Goal: Task Accomplishment & Management: Manage account settings

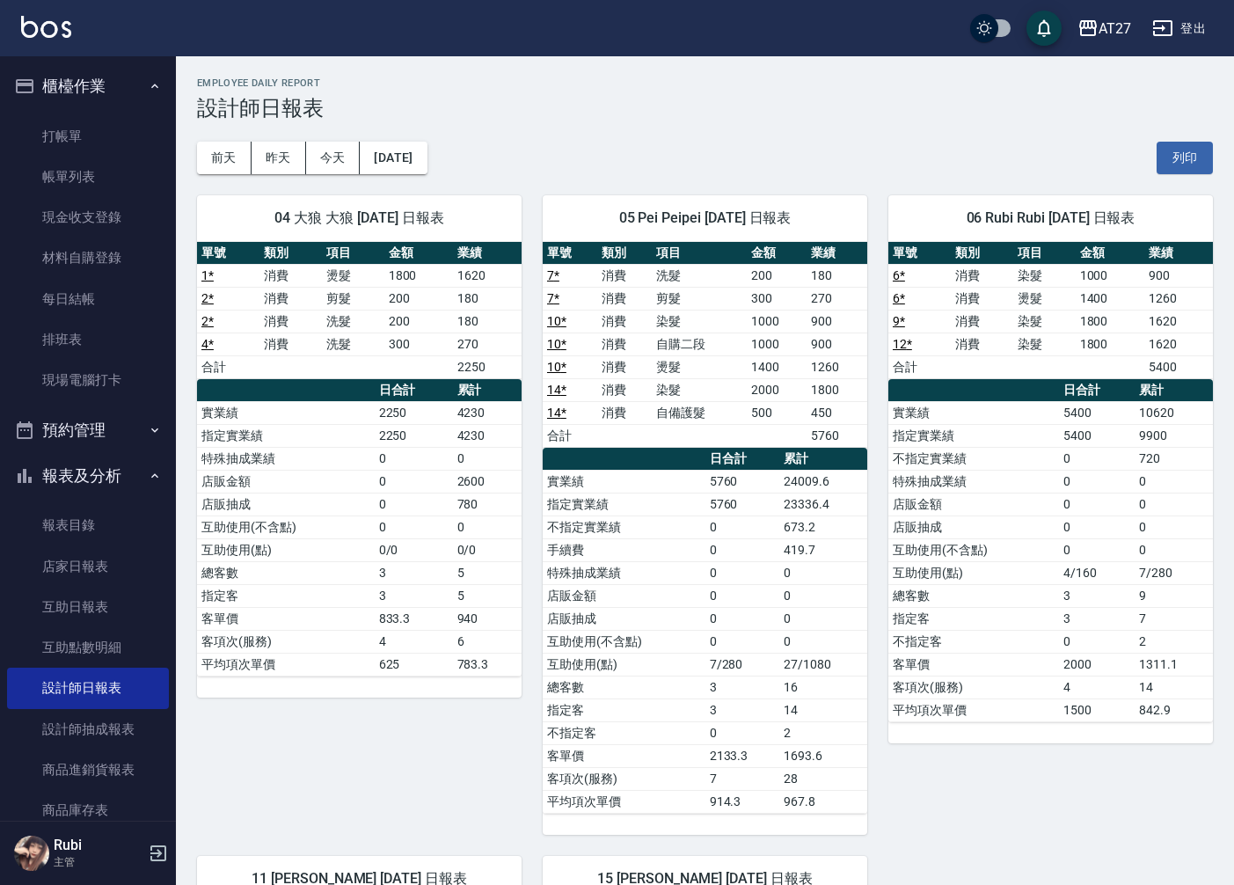
scroll to position [586, 0]
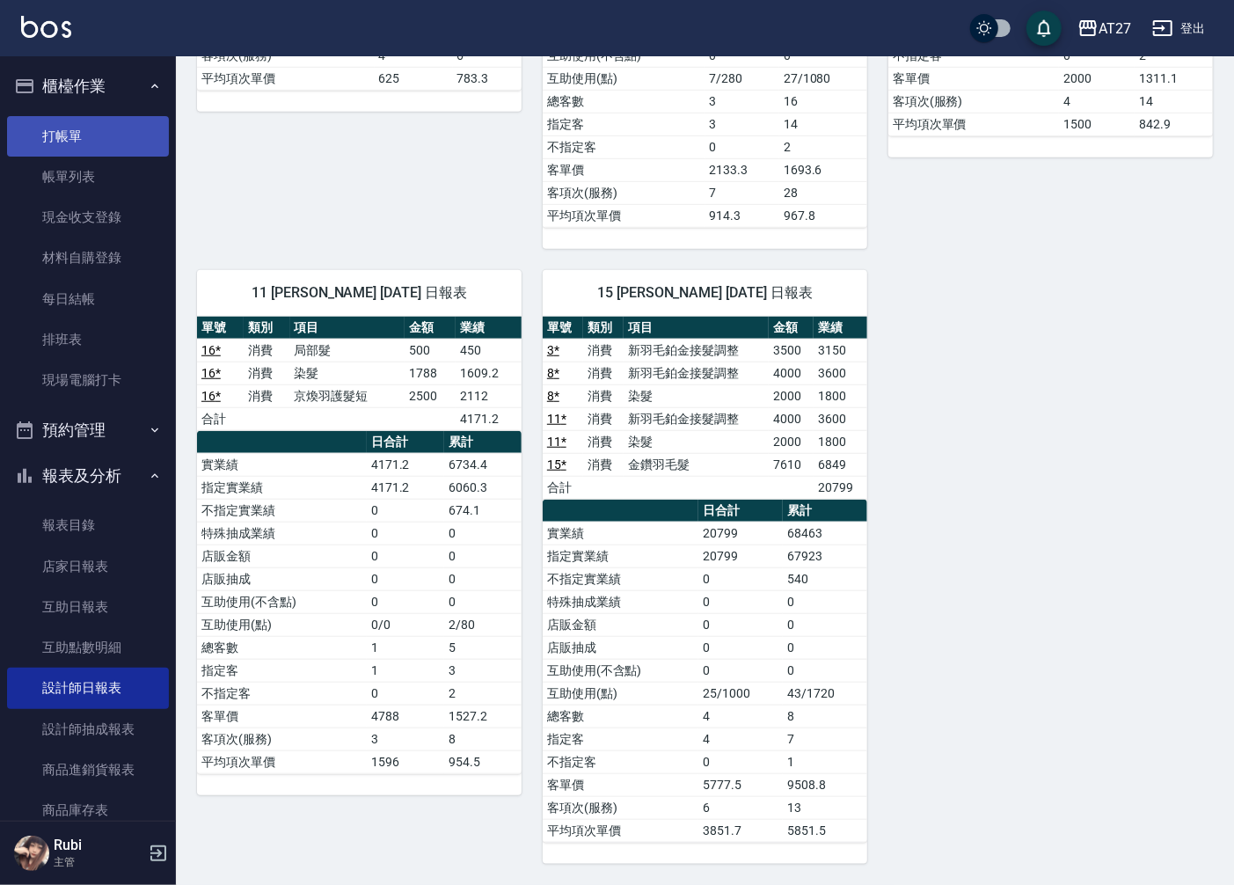
click at [76, 130] on link "打帳單" at bounding box center [88, 136] width 162 height 40
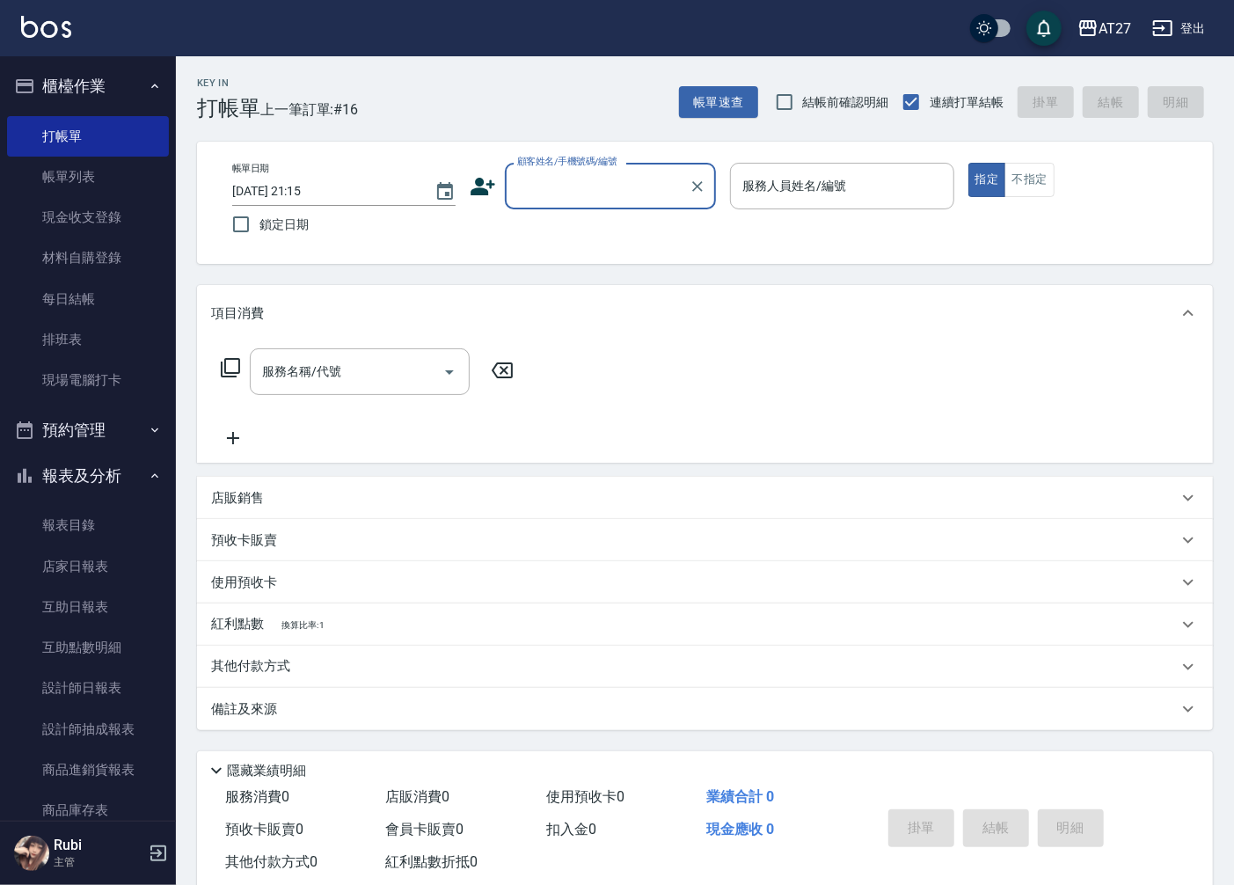
click at [627, 196] on input "顧客姓名/手機號碼/編號" at bounding box center [597, 186] width 169 height 31
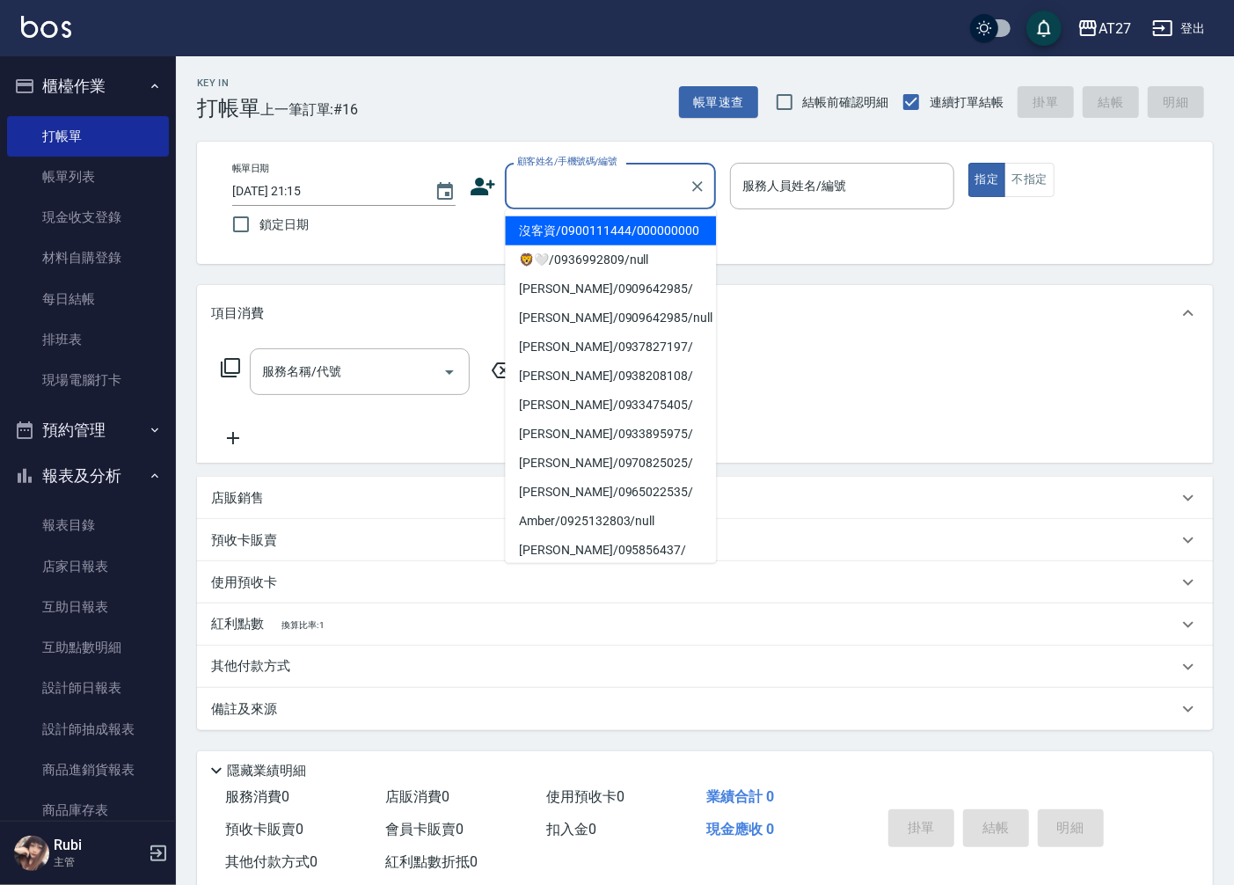
click at [610, 239] on li "沒客資/0900111444/000000000" at bounding box center [610, 230] width 211 height 29
type input "沒客資/0900111444/000000000"
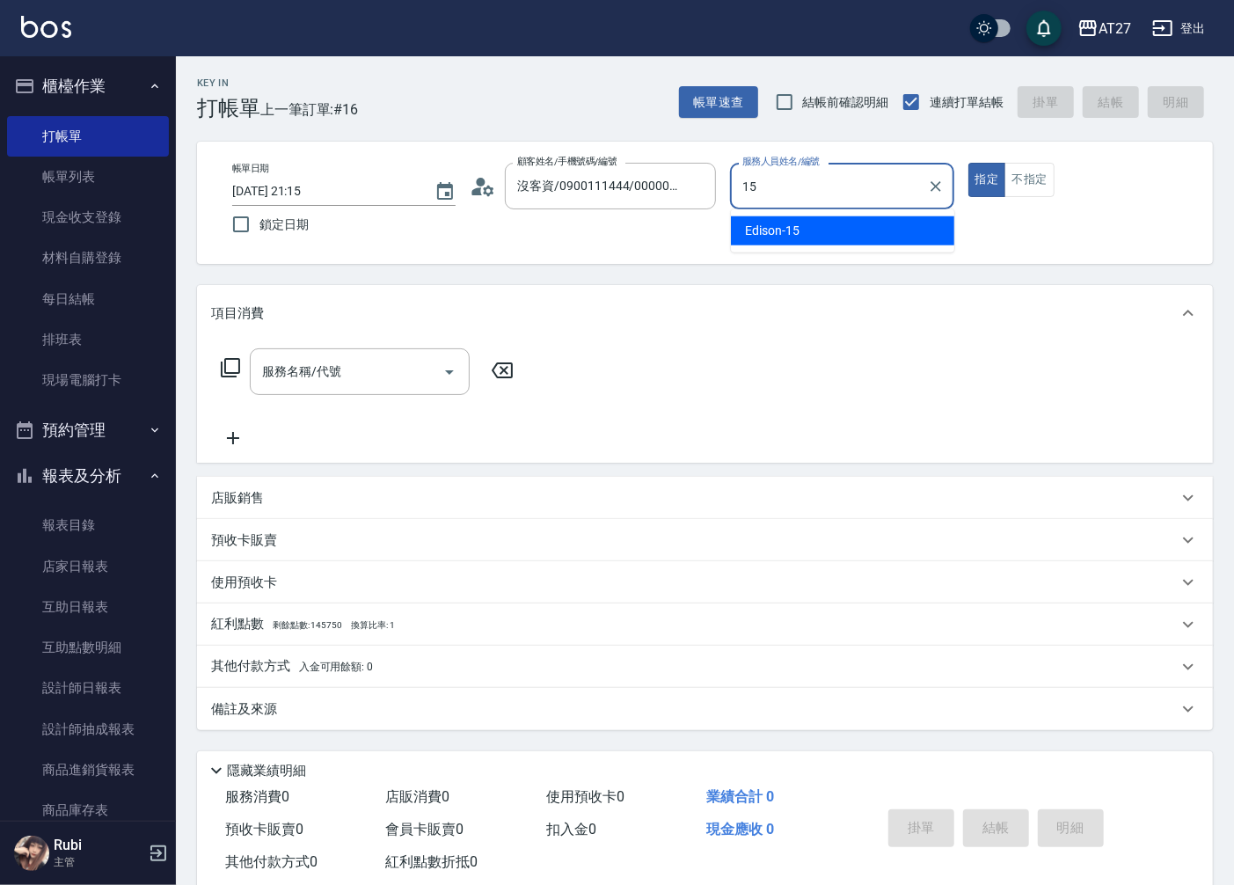
type input "Edison-15"
type button "true"
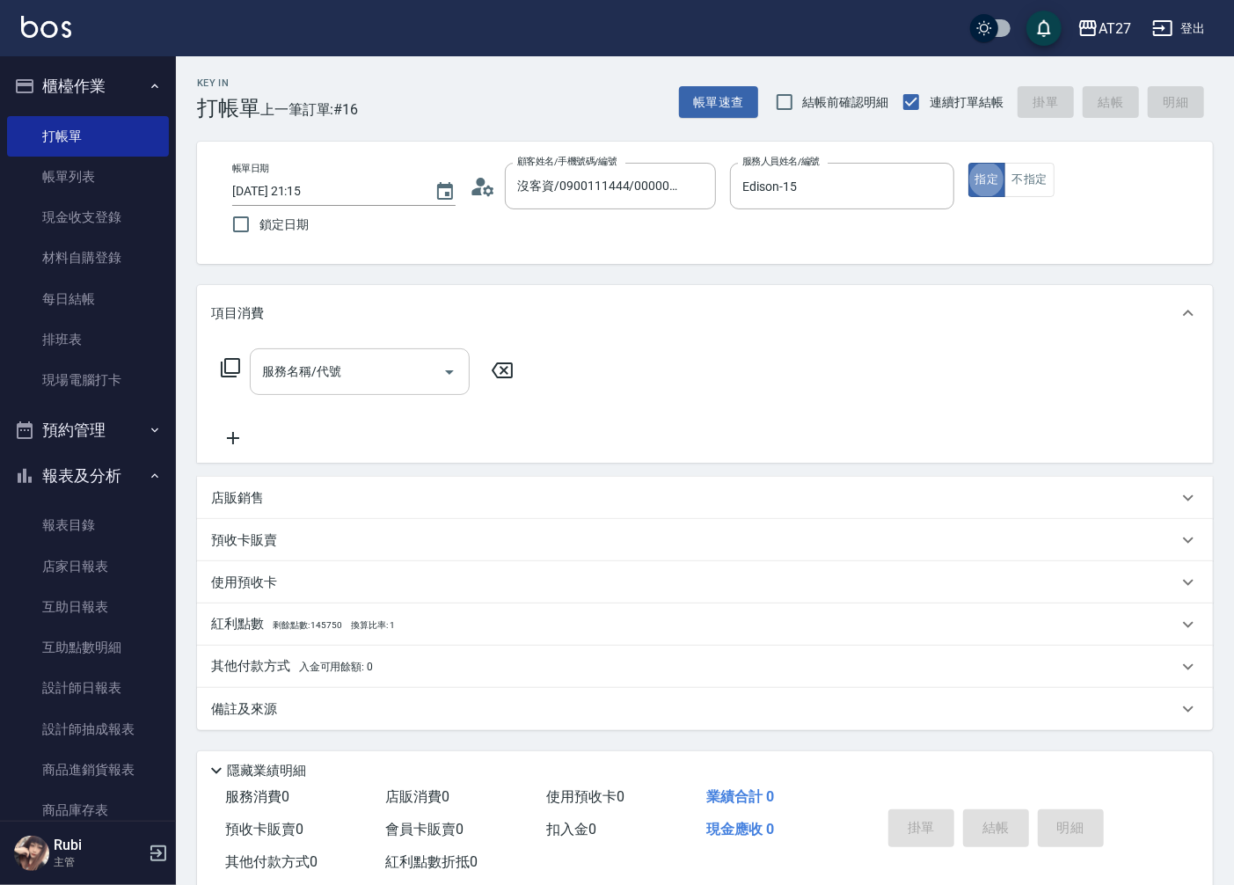
click at [341, 371] on input "服務名稱/代號" at bounding box center [347, 371] width 178 height 31
type input "704"
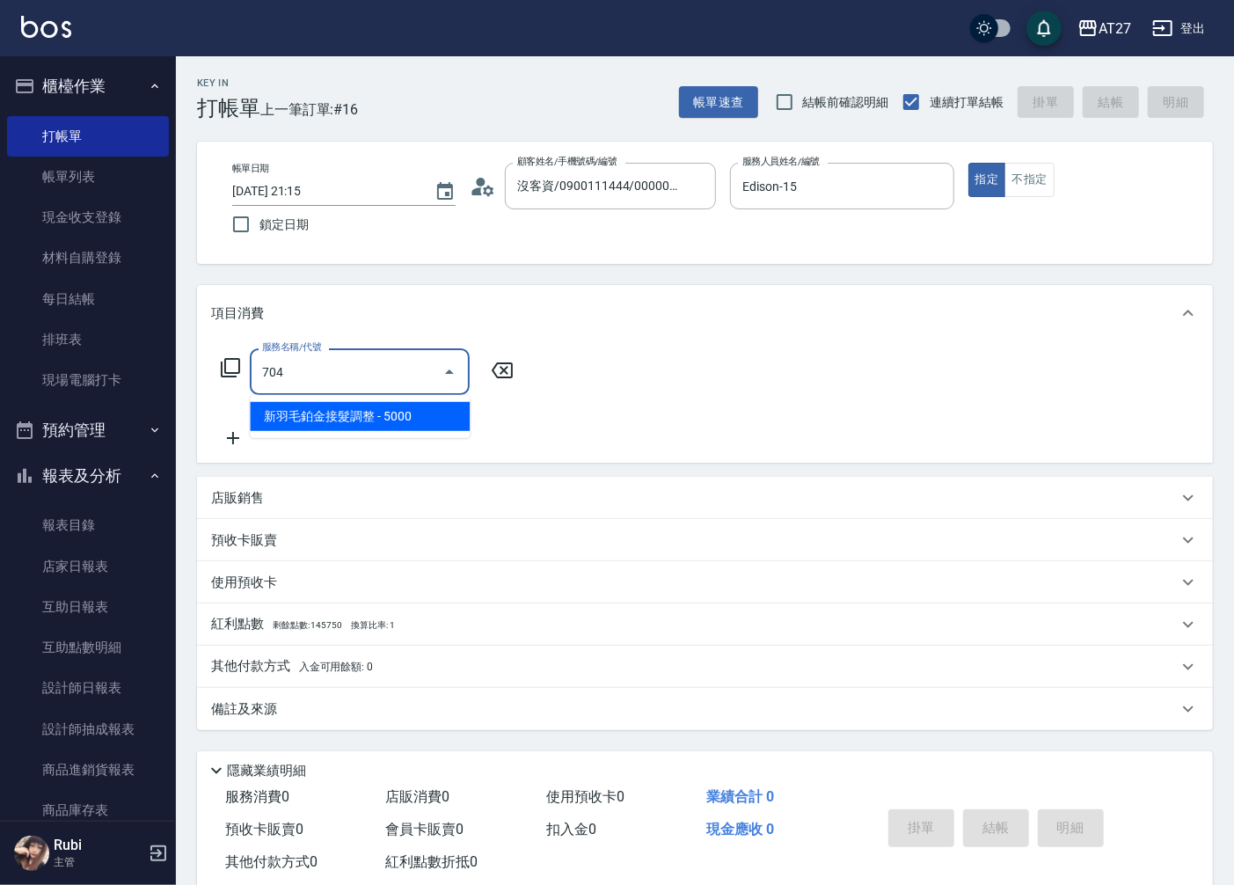
type input "500"
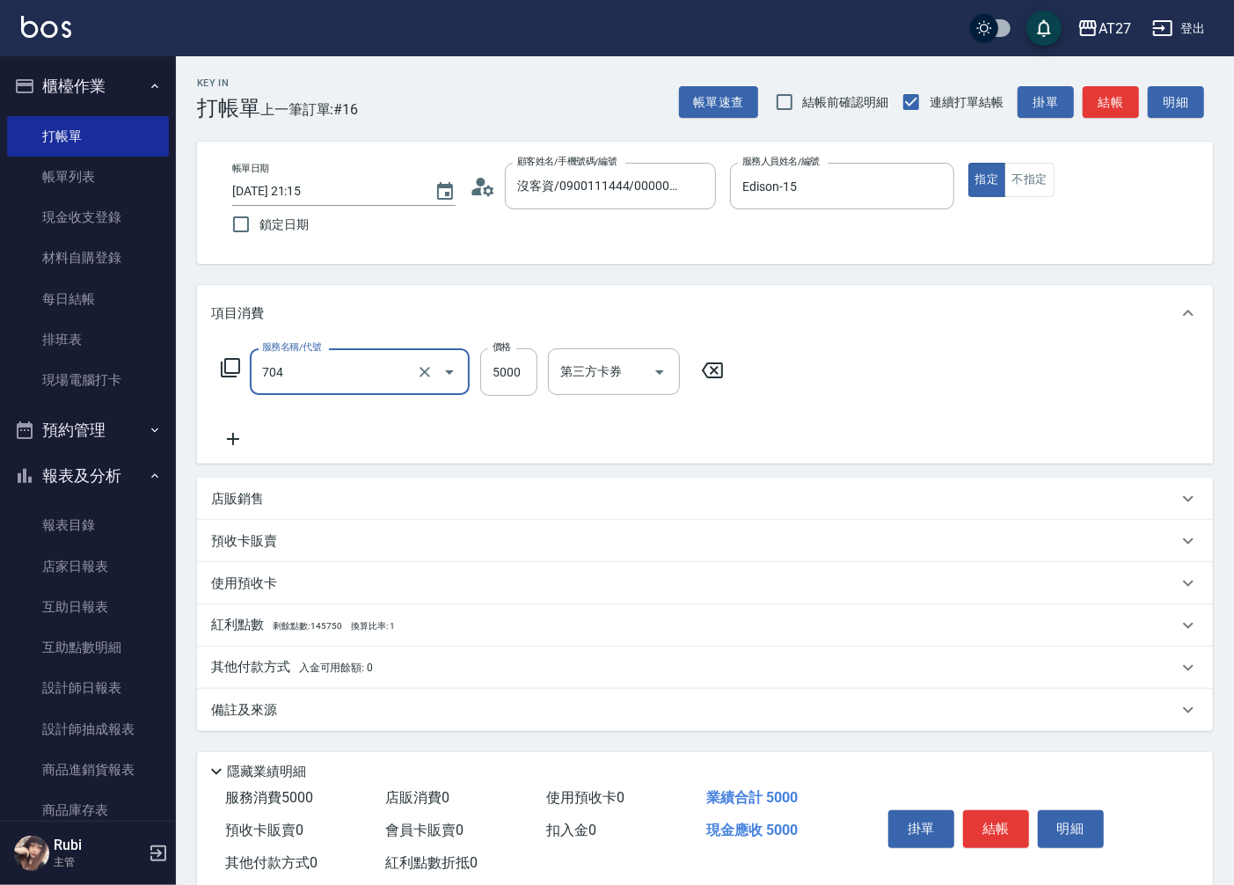
type input "新羽毛鉑金接髮調整(704)"
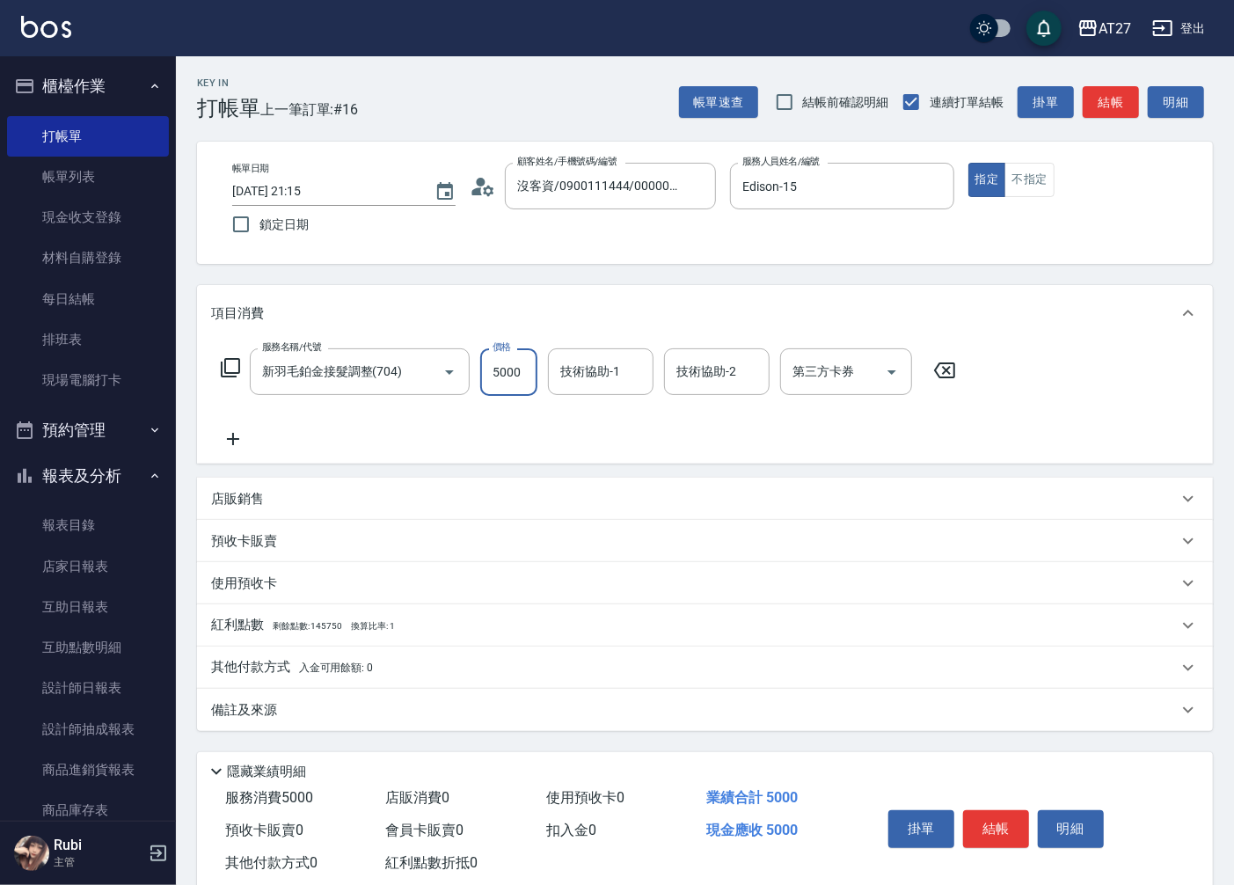
type input "0"
type input "400"
type input "40"
type input "4000"
type input "400"
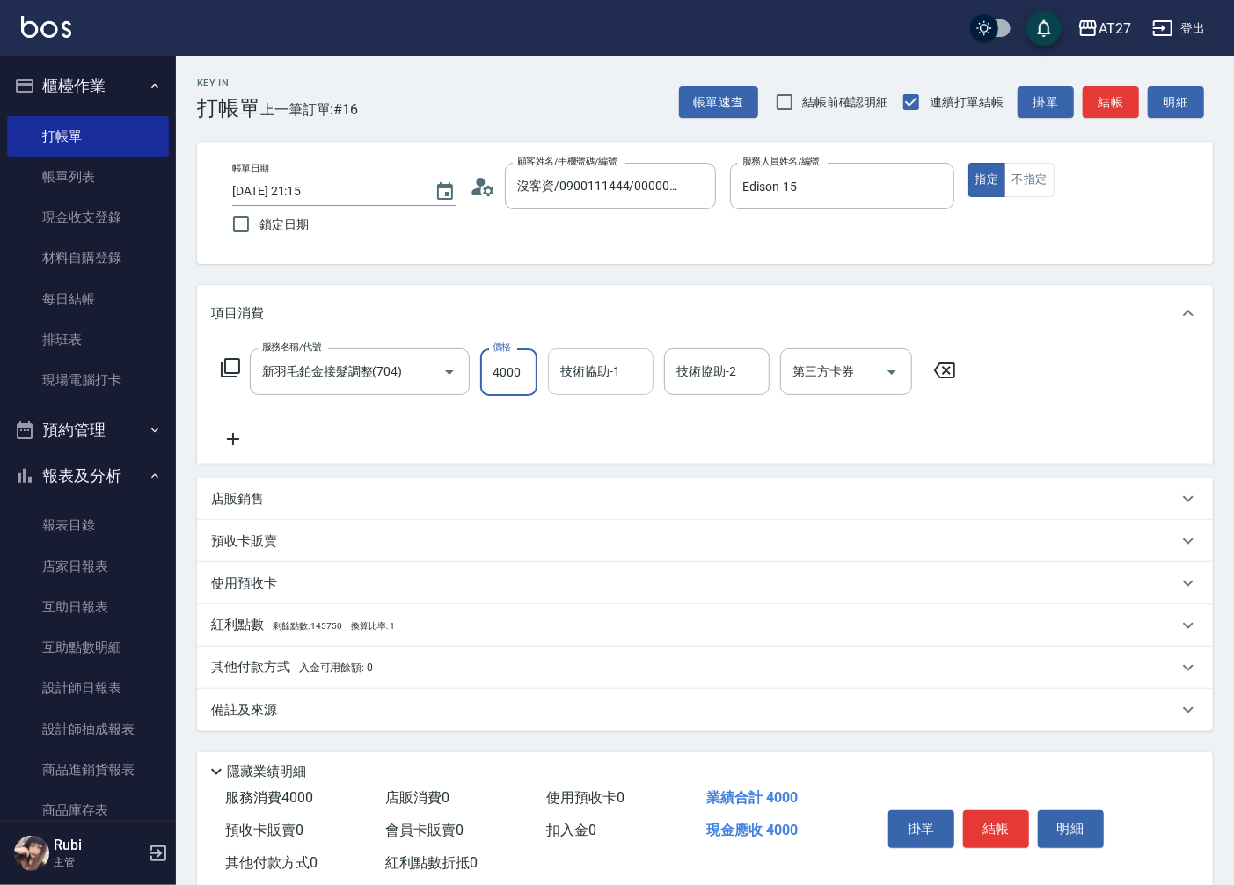
type input "4000"
click at [590, 369] on input "技術協助-1" at bounding box center [601, 371] width 90 height 31
type input "星星-10"
click at [230, 445] on icon at bounding box center [233, 438] width 44 height 21
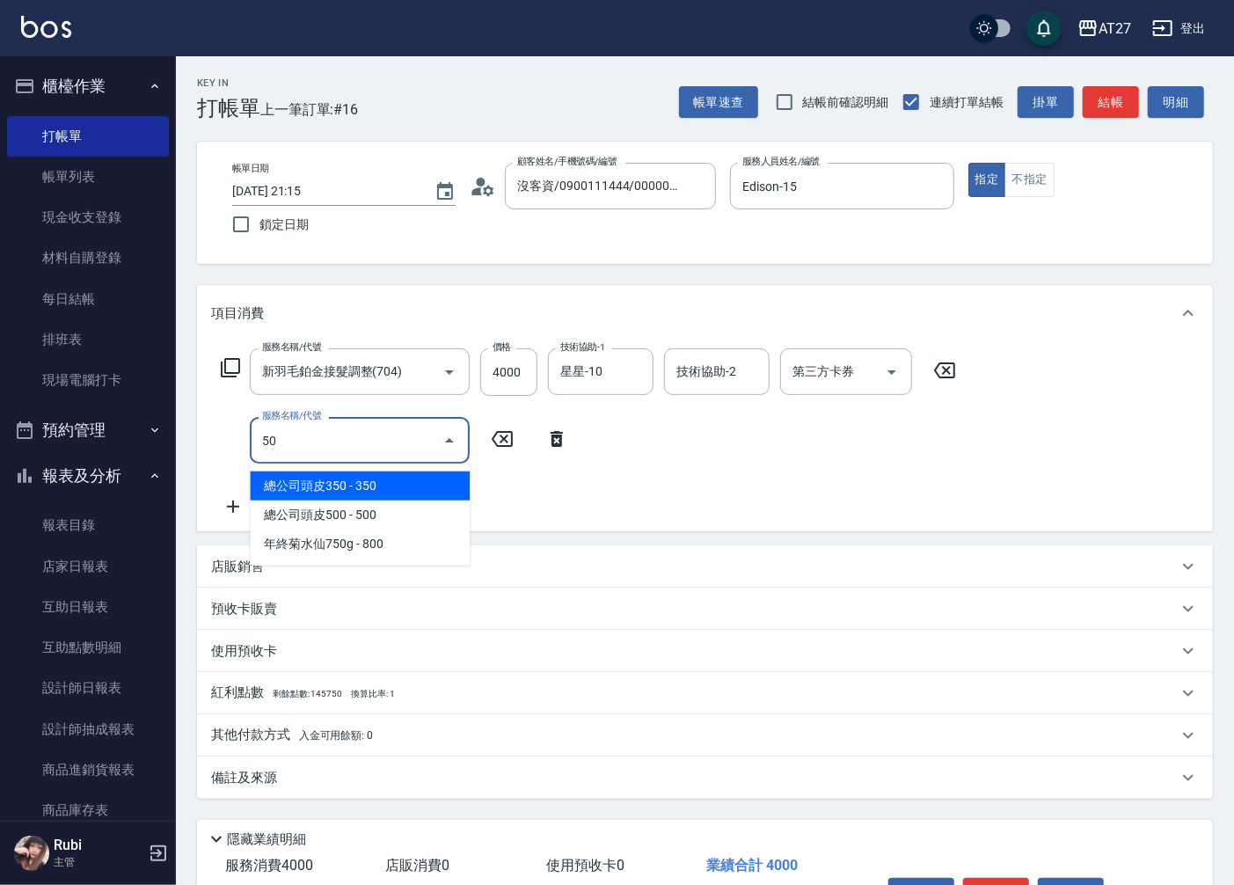
type input "501"
type input "500"
type input "染髮(501)"
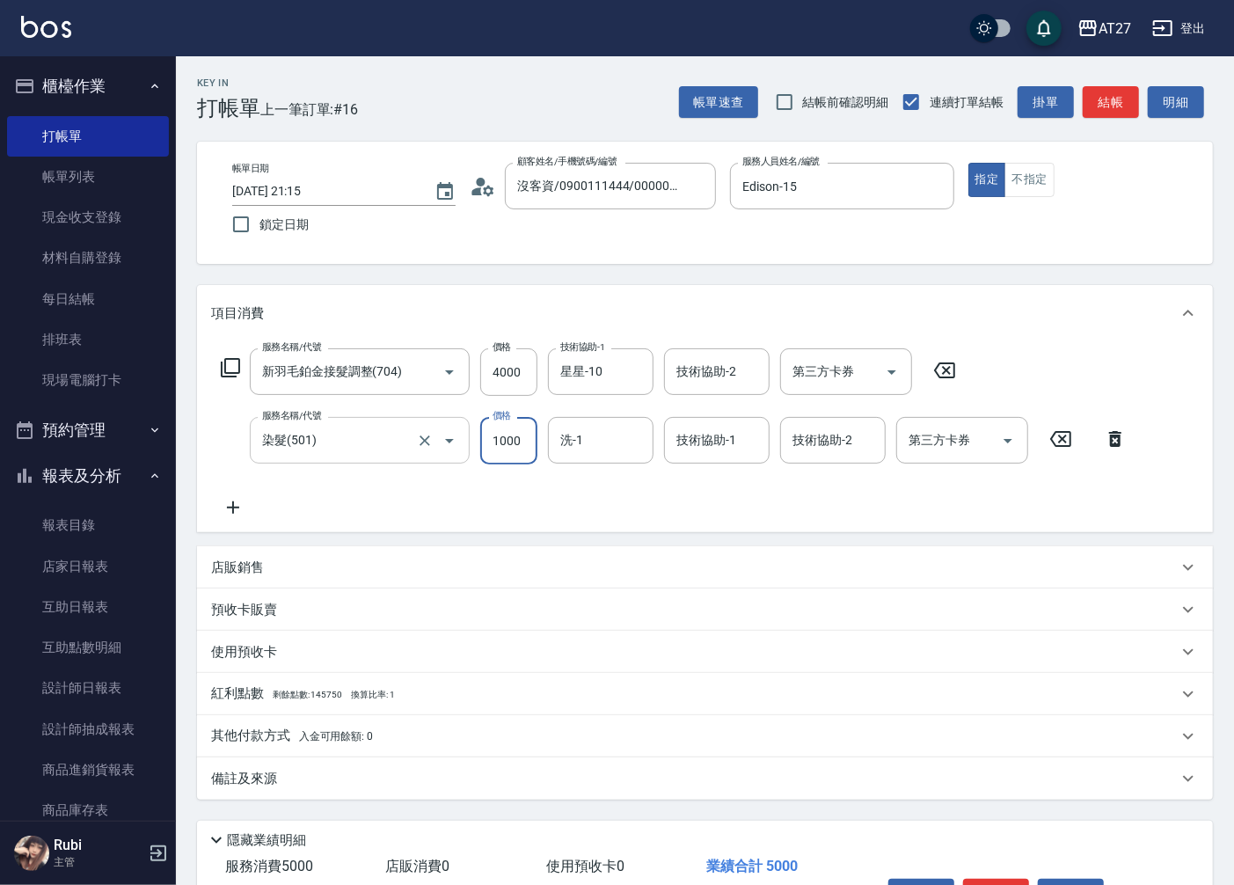
type input "2"
type input "400"
type input "200"
type input "420"
type input "2000"
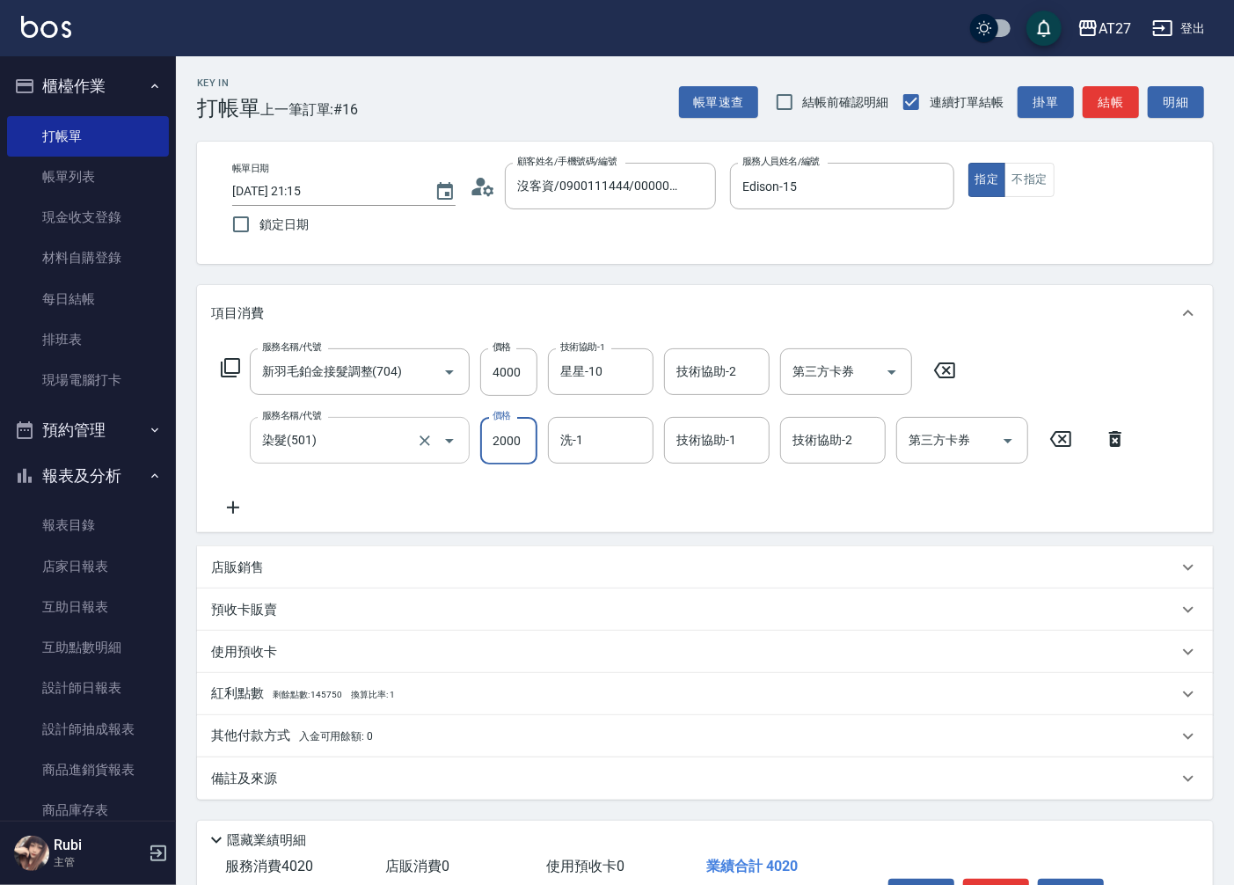
type input "600"
type input "2000"
type input "星星-10"
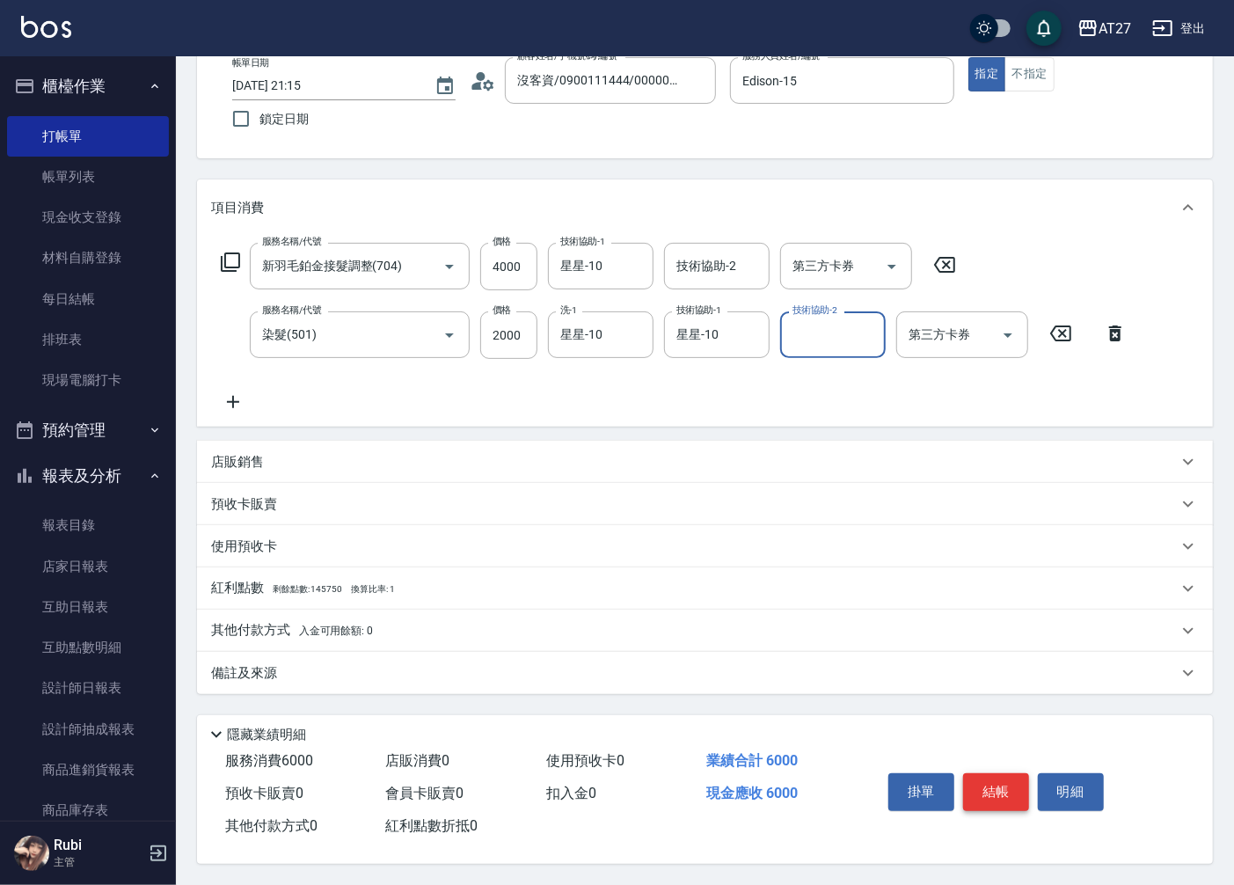
scroll to position [111, 0]
click at [989, 773] on button "結帳" at bounding box center [996, 791] width 66 height 37
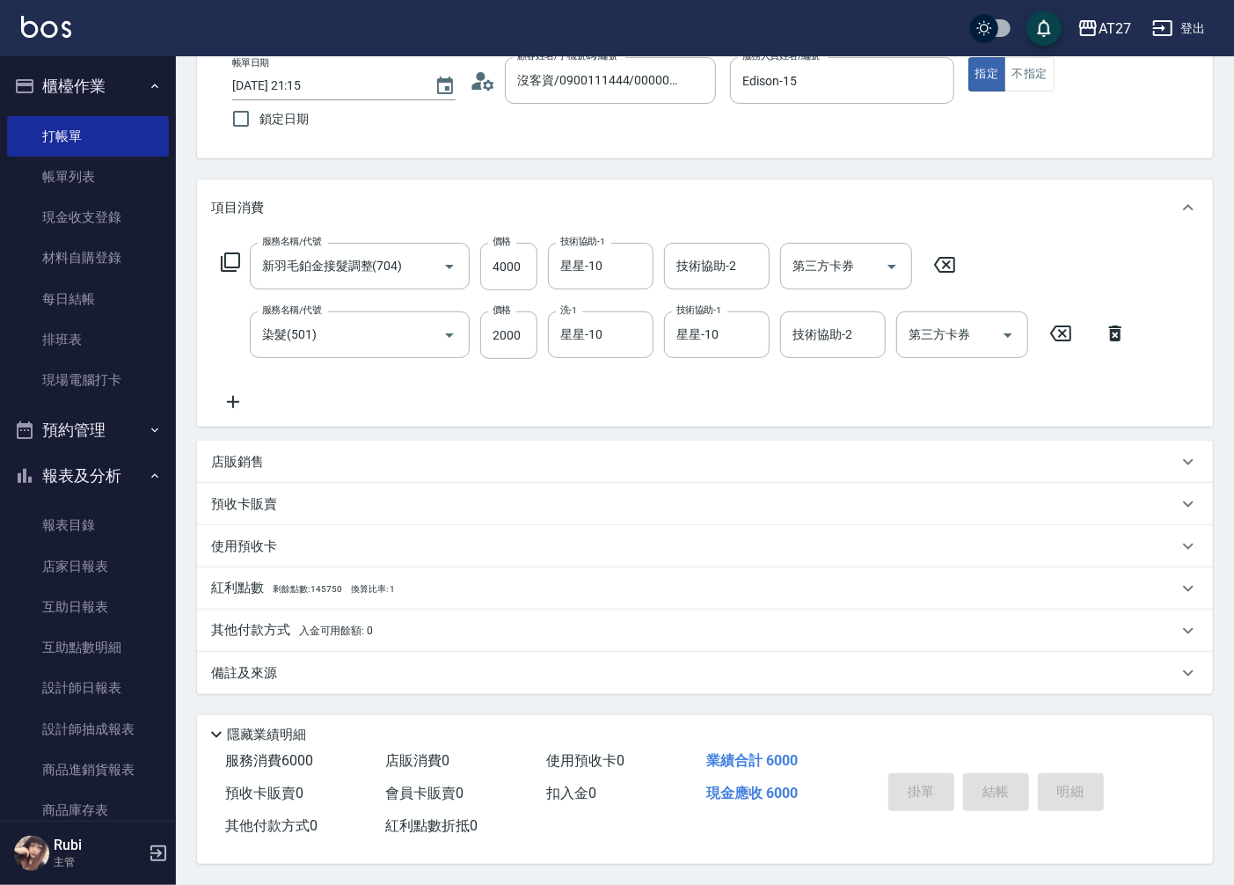
type input "0"
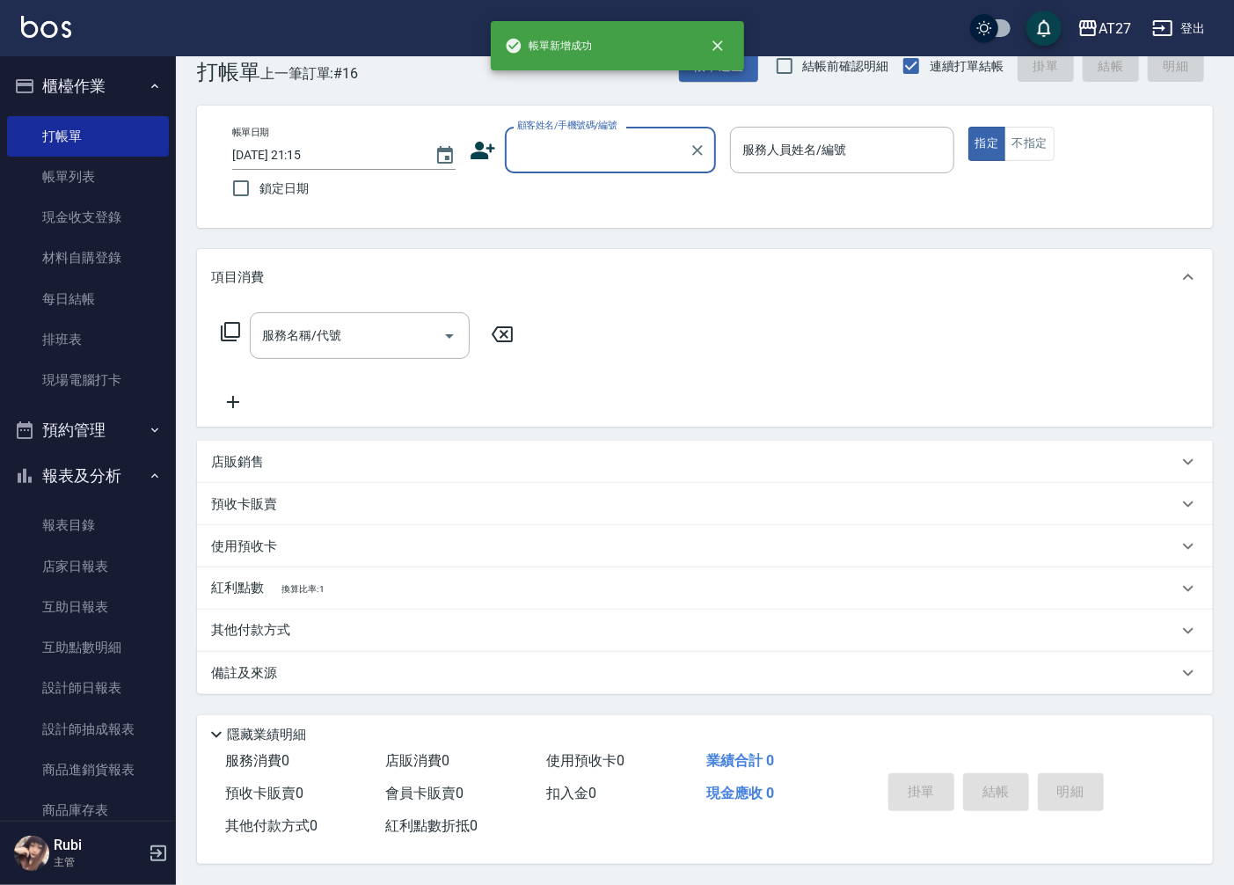
scroll to position [0, 0]
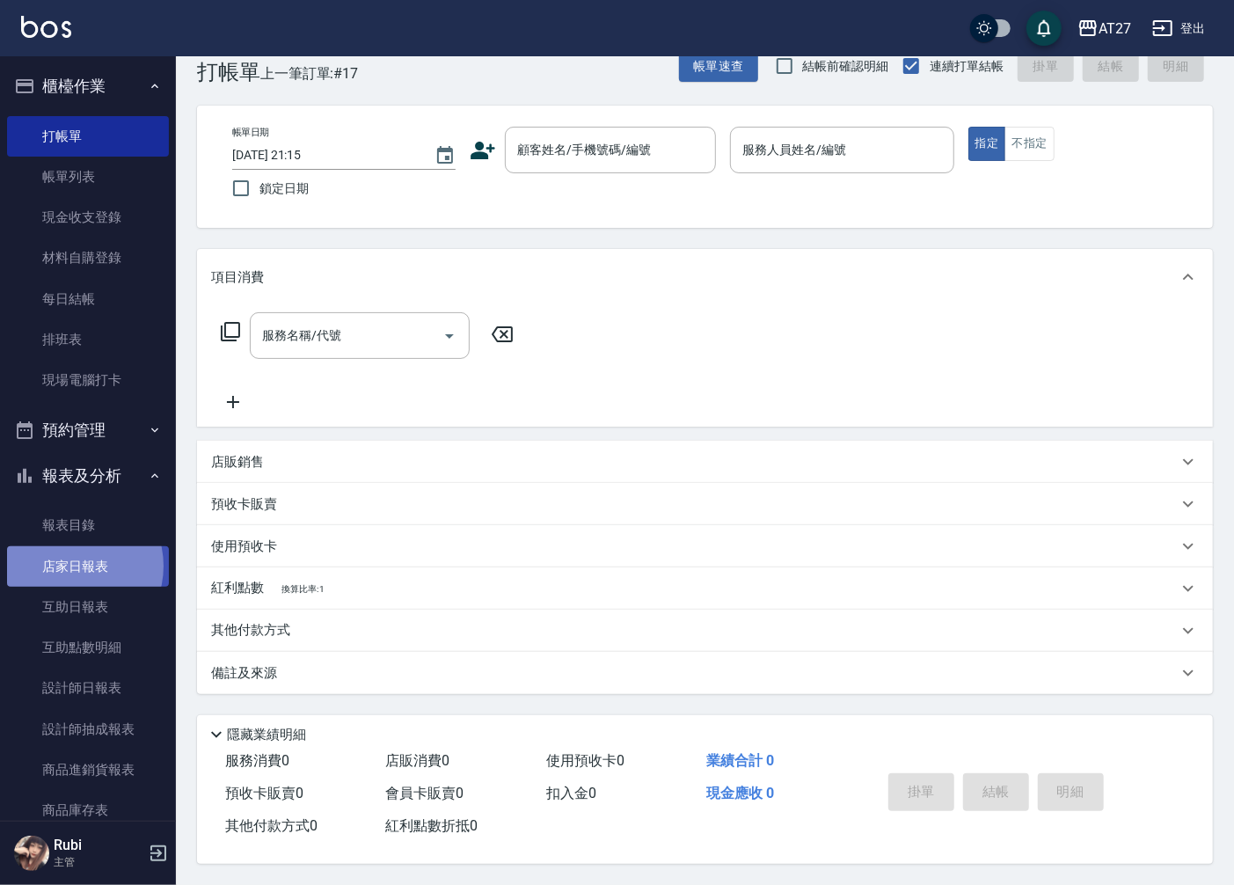
click at [69, 566] on link "店家日報表" at bounding box center [88, 566] width 162 height 40
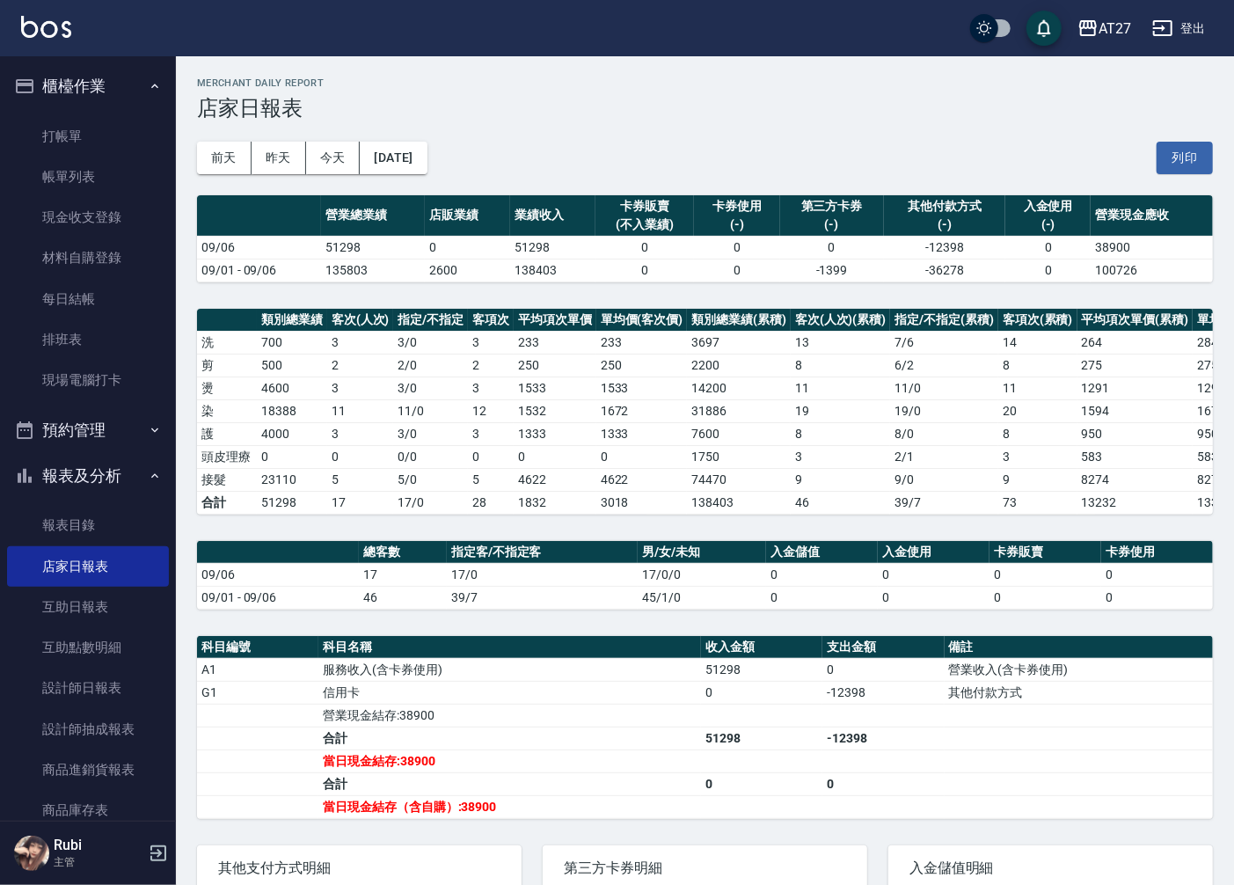
drag, startPoint x: 418, startPoint y: 31, endPoint x: 450, endPoint y: 45, distance: 35.5
click at [412, 31] on div "AT27 登出" at bounding box center [617, 28] width 1234 height 56
click at [60, 144] on link "打帳單" at bounding box center [88, 136] width 162 height 40
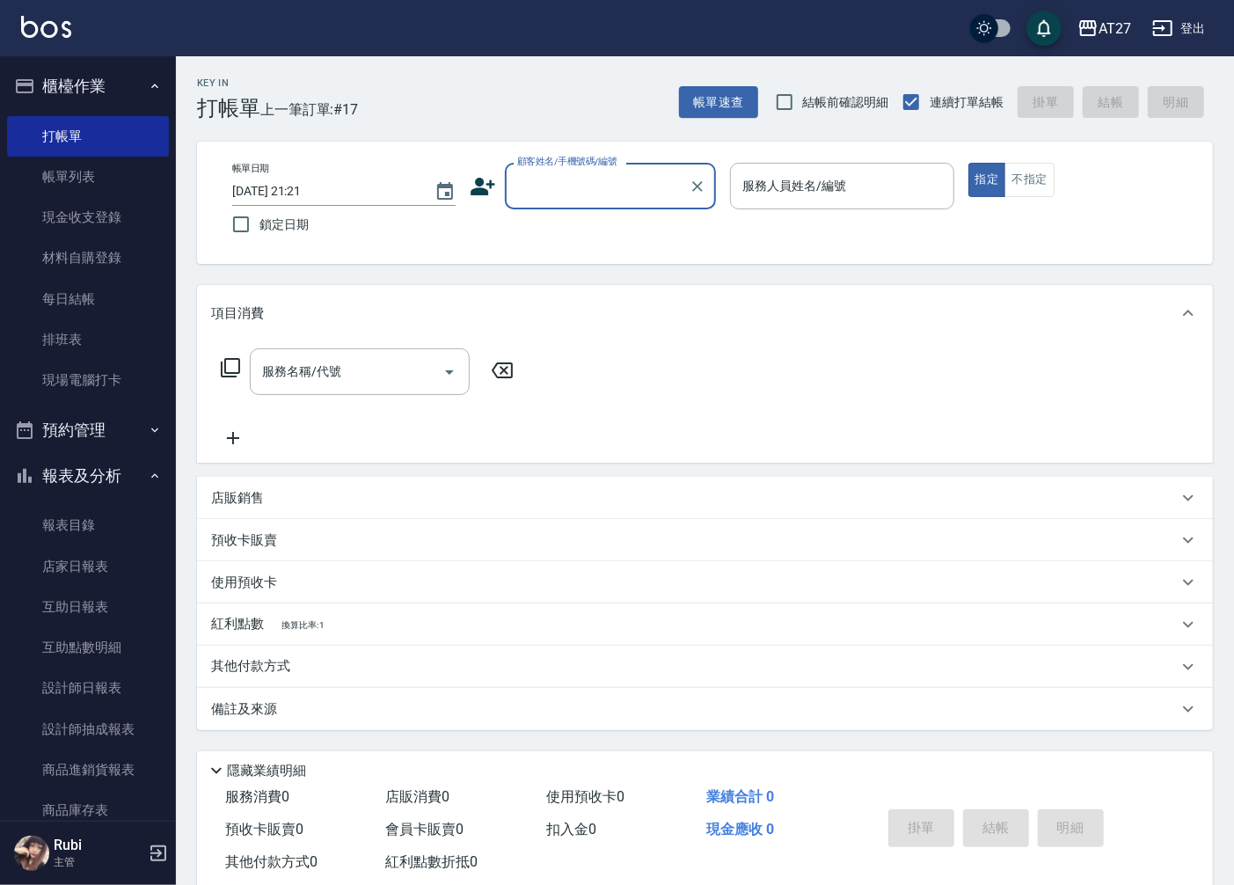
click at [573, 196] on input "顧客姓名/手機號碼/編號" at bounding box center [597, 186] width 169 height 31
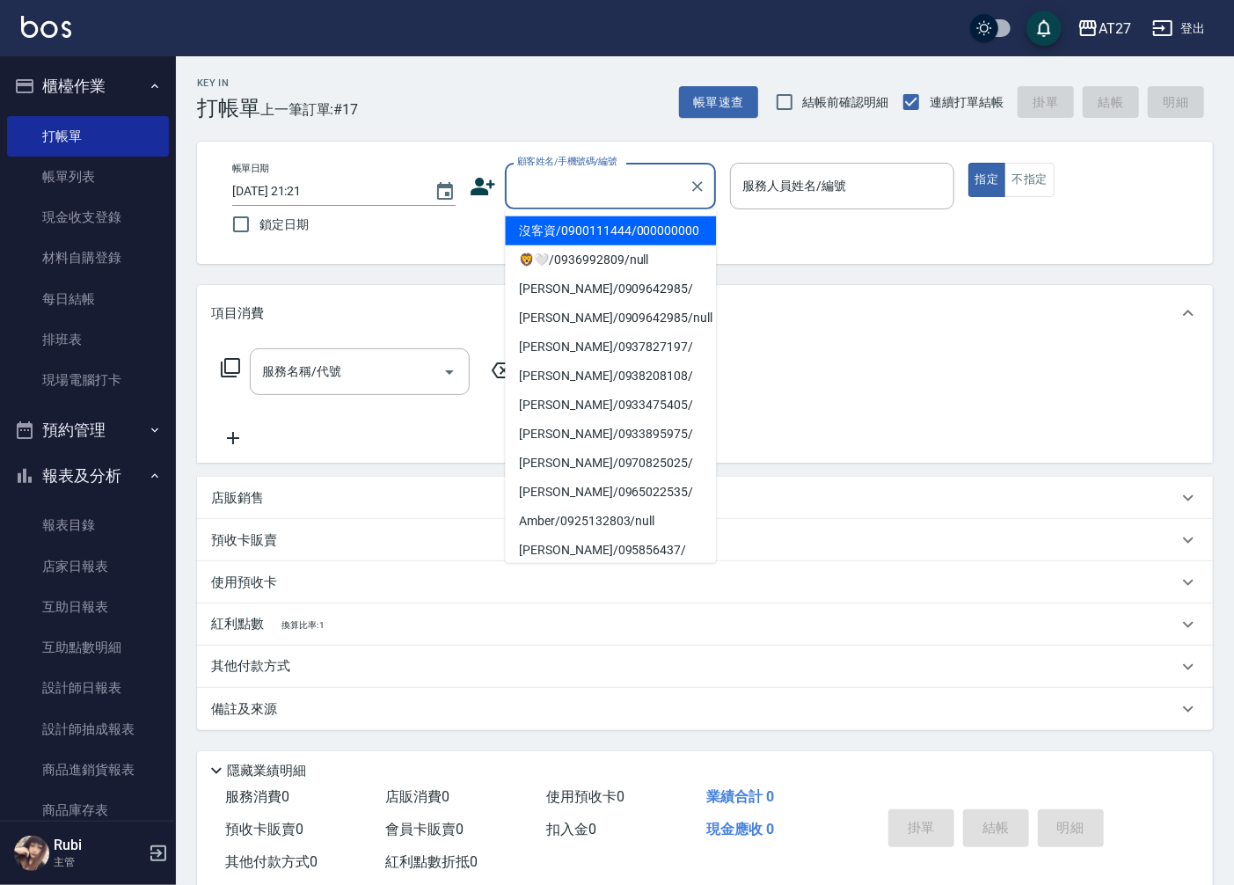
click at [594, 229] on li "沒客資/0900111444/000000000" at bounding box center [610, 230] width 211 height 29
type input "沒客資/0900111444/000000000"
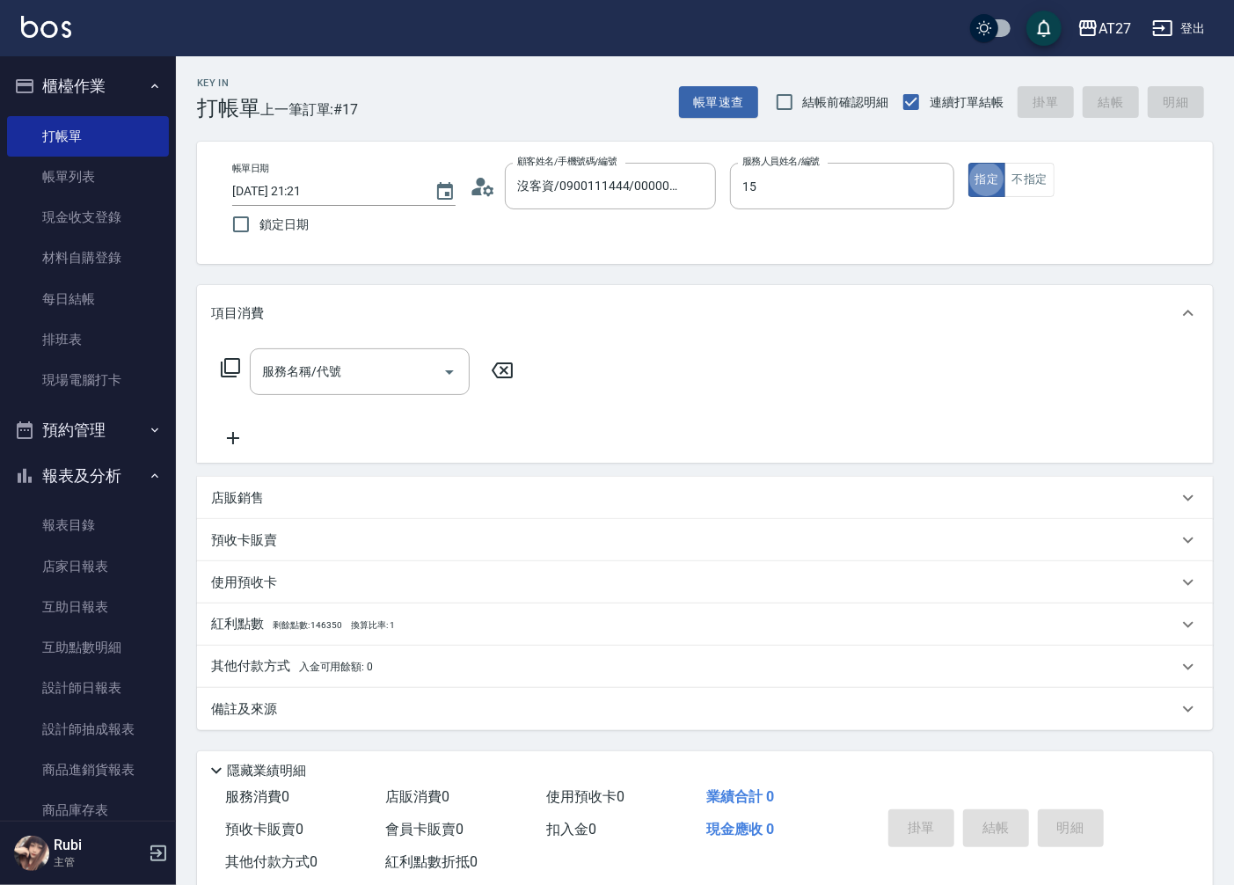
type input "Edison-15"
type button "true"
click at [358, 373] on input "服務名稱/代號" at bounding box center [347, 371] width 178 height 31
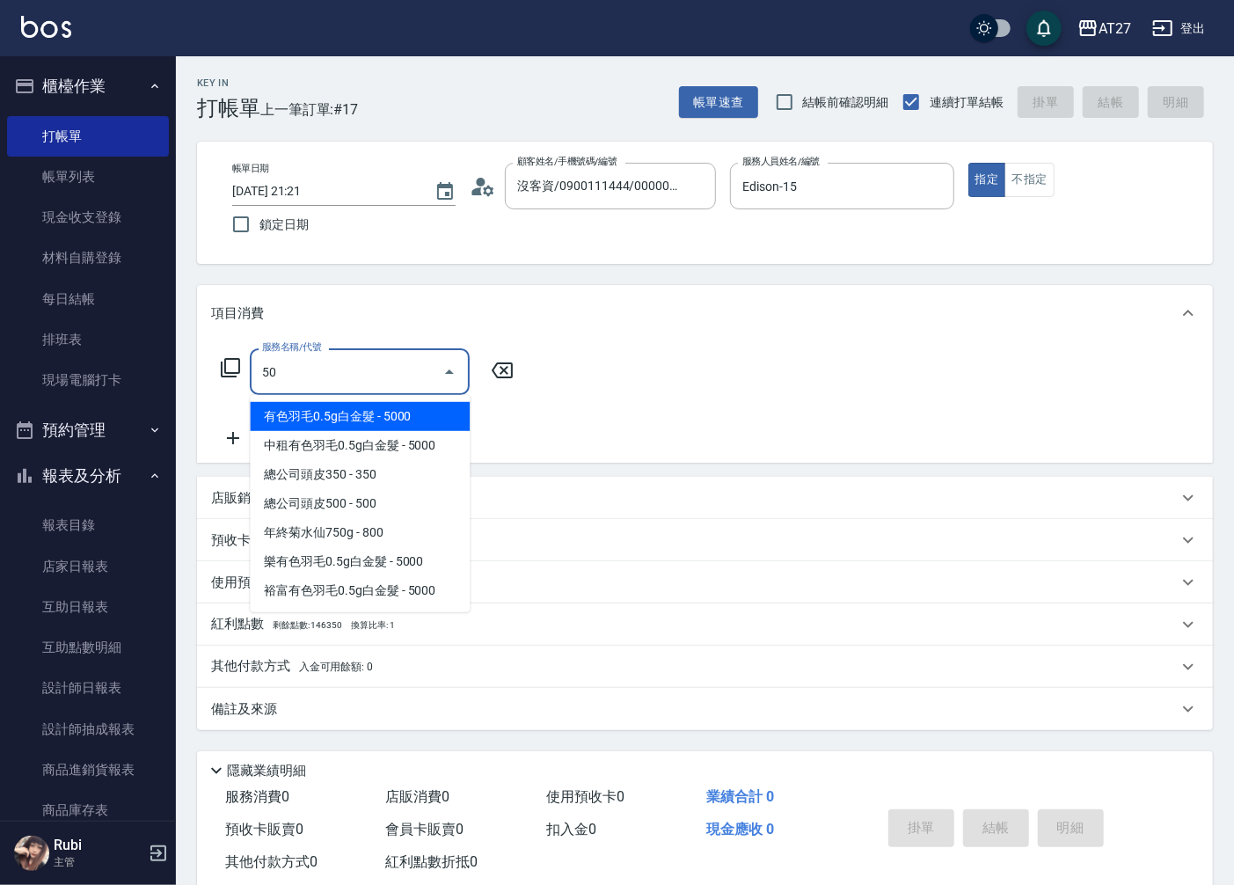
type input "501"
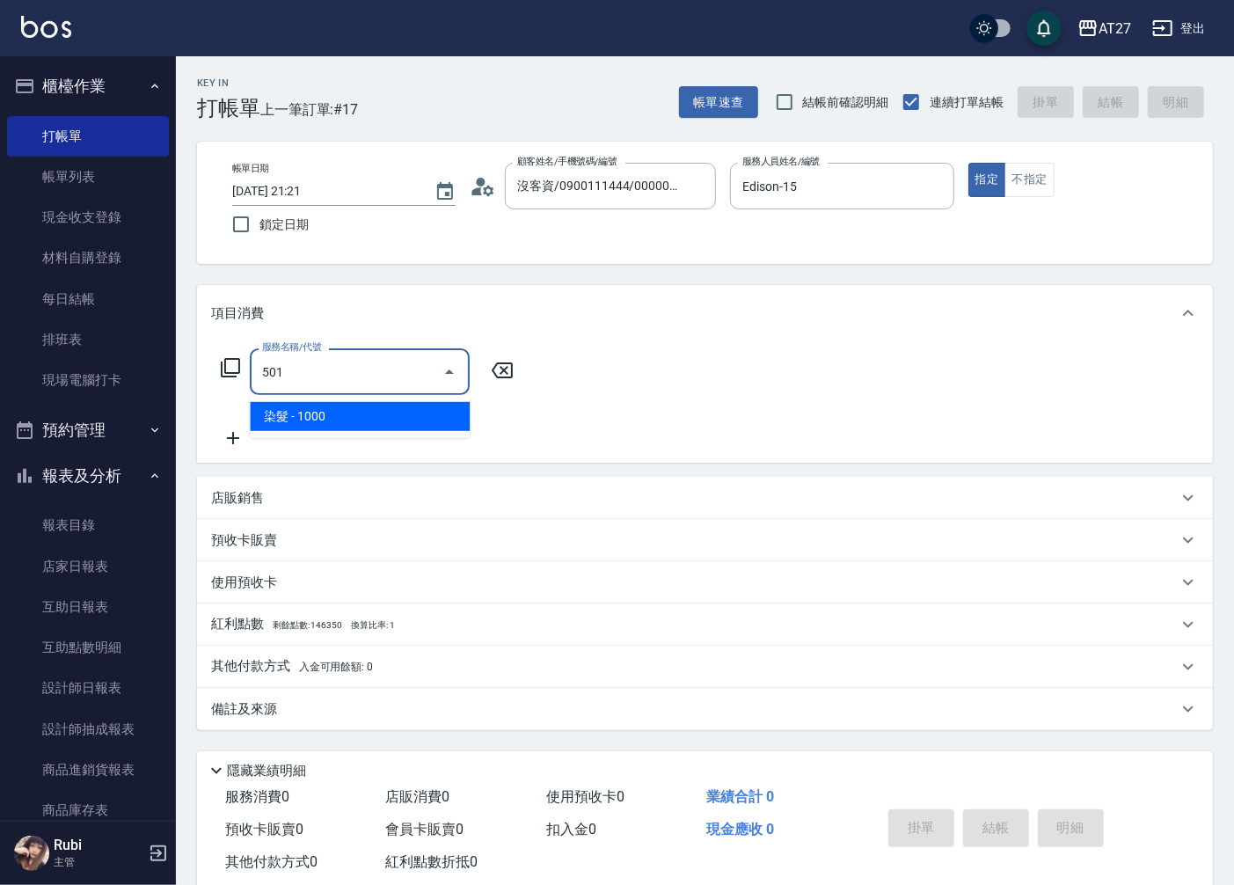
type input "100"
type input "染髮(501)"
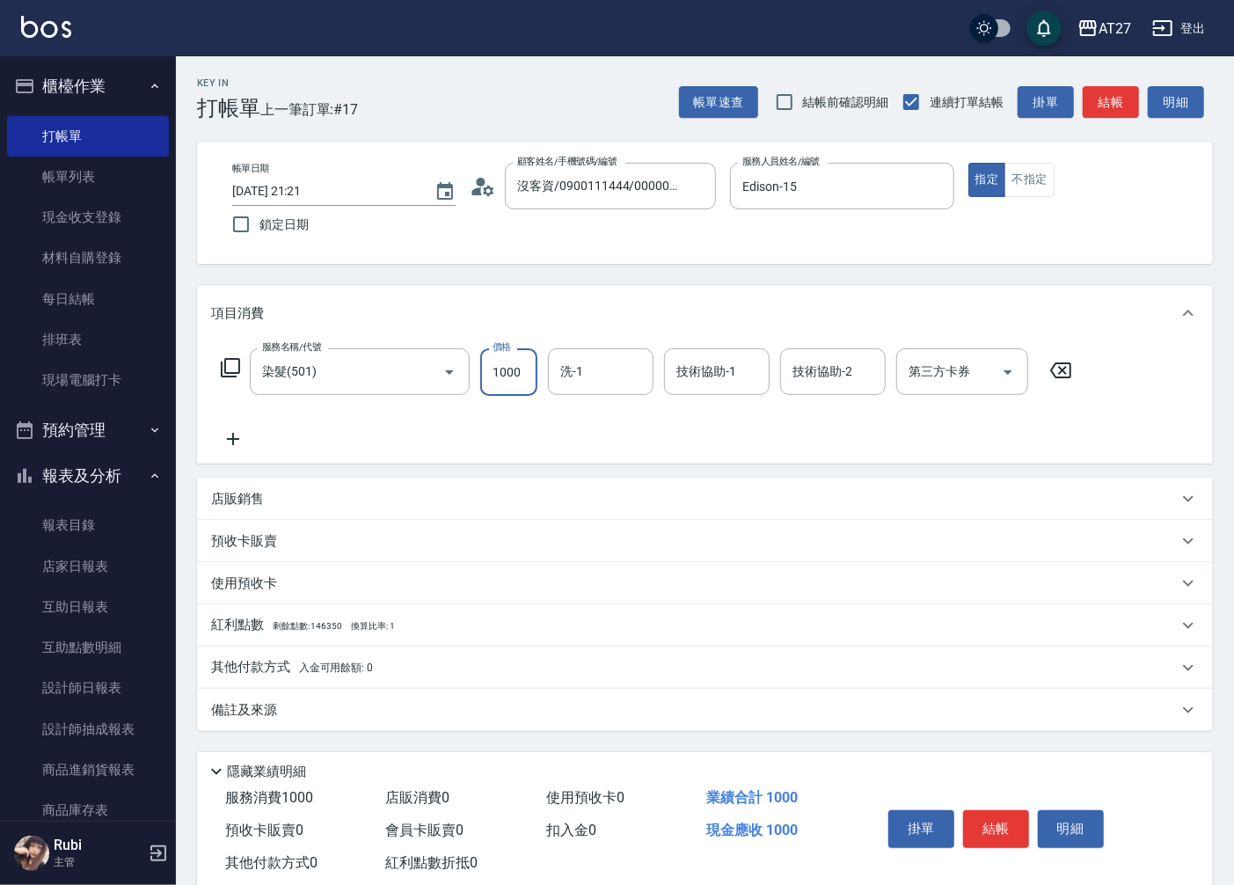
type input "32"
type input "0"
type input "320"
type input "30"
type input "3200"
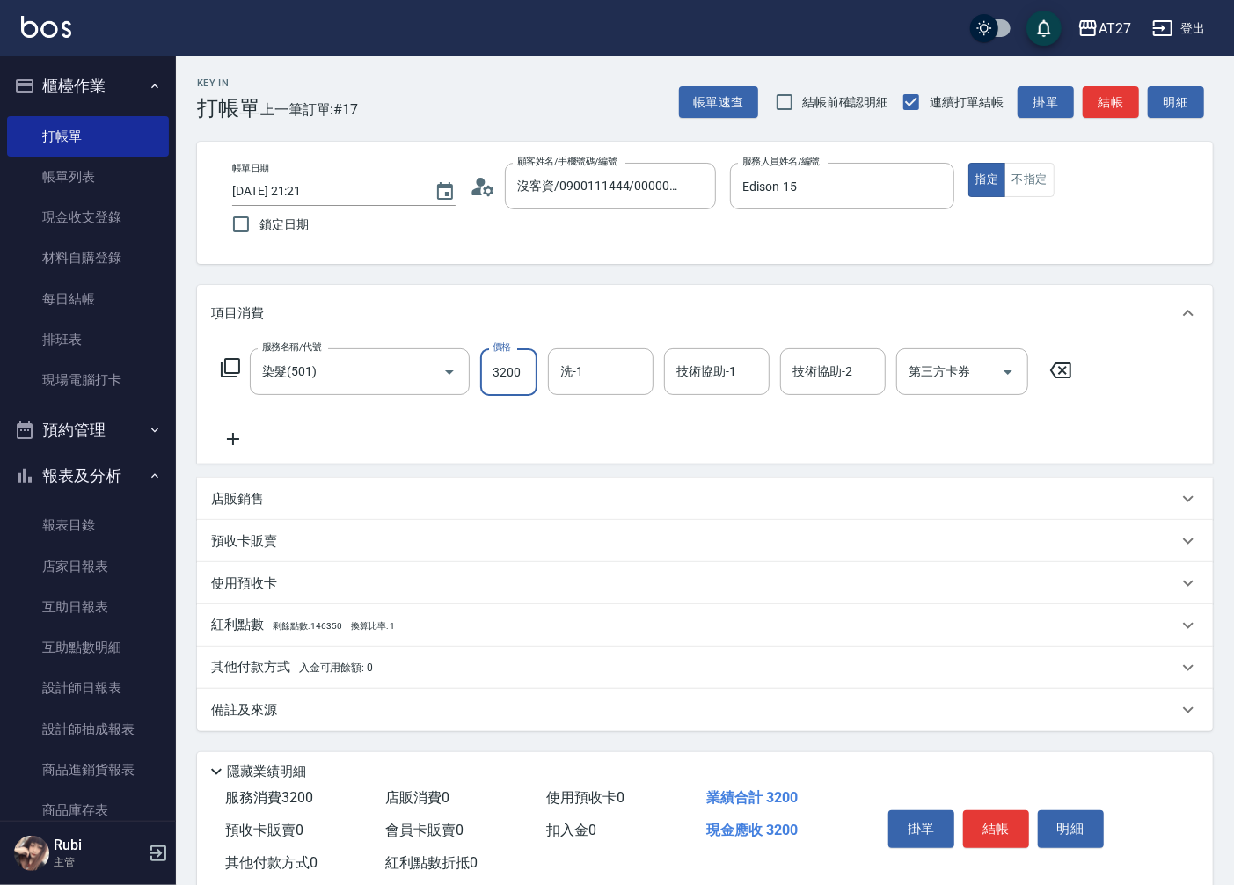
type input "30"
type input "0"
type input "22"
type input "20"
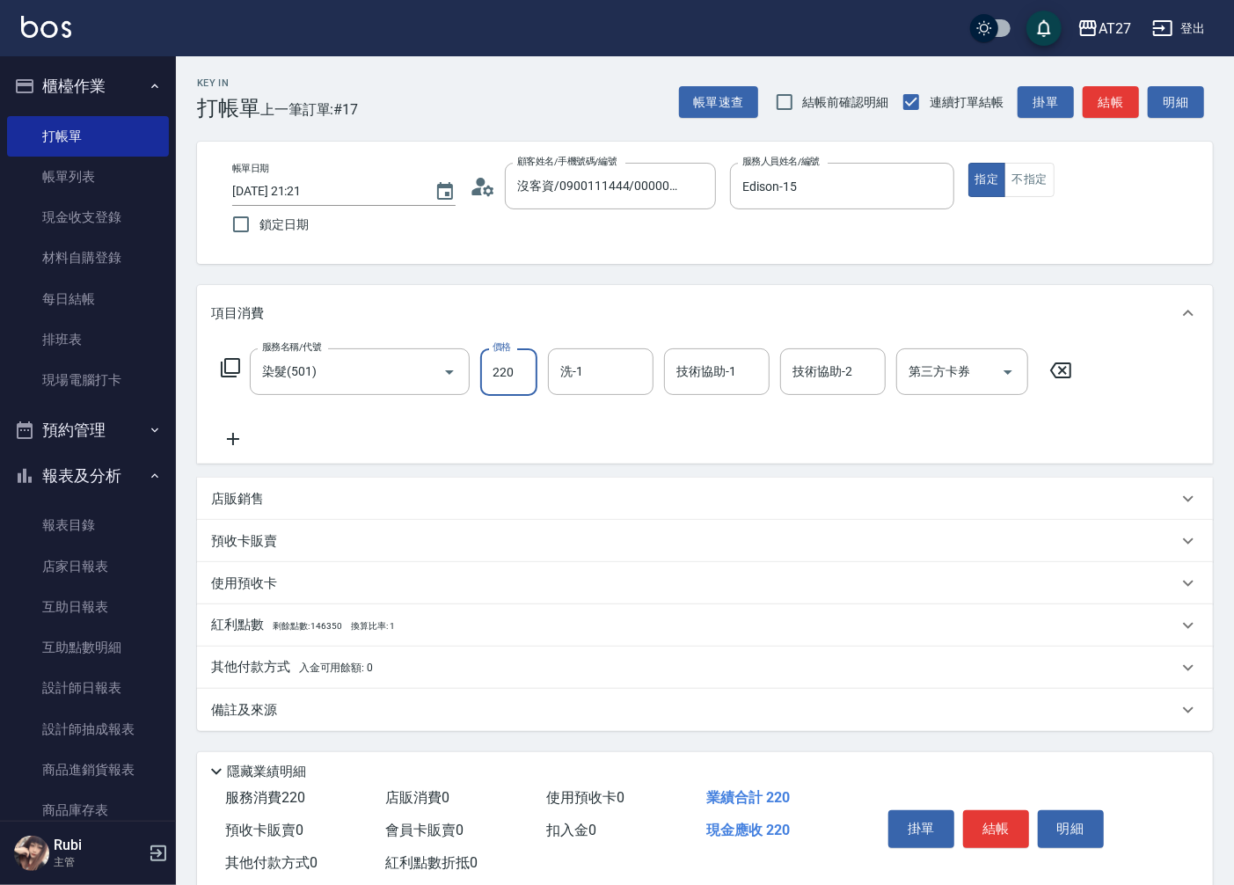
type input "2200"
click at [508, 372] on input "2200" at bounding box center [508, 372] width 57 height 48
type input "20"
type input "200"
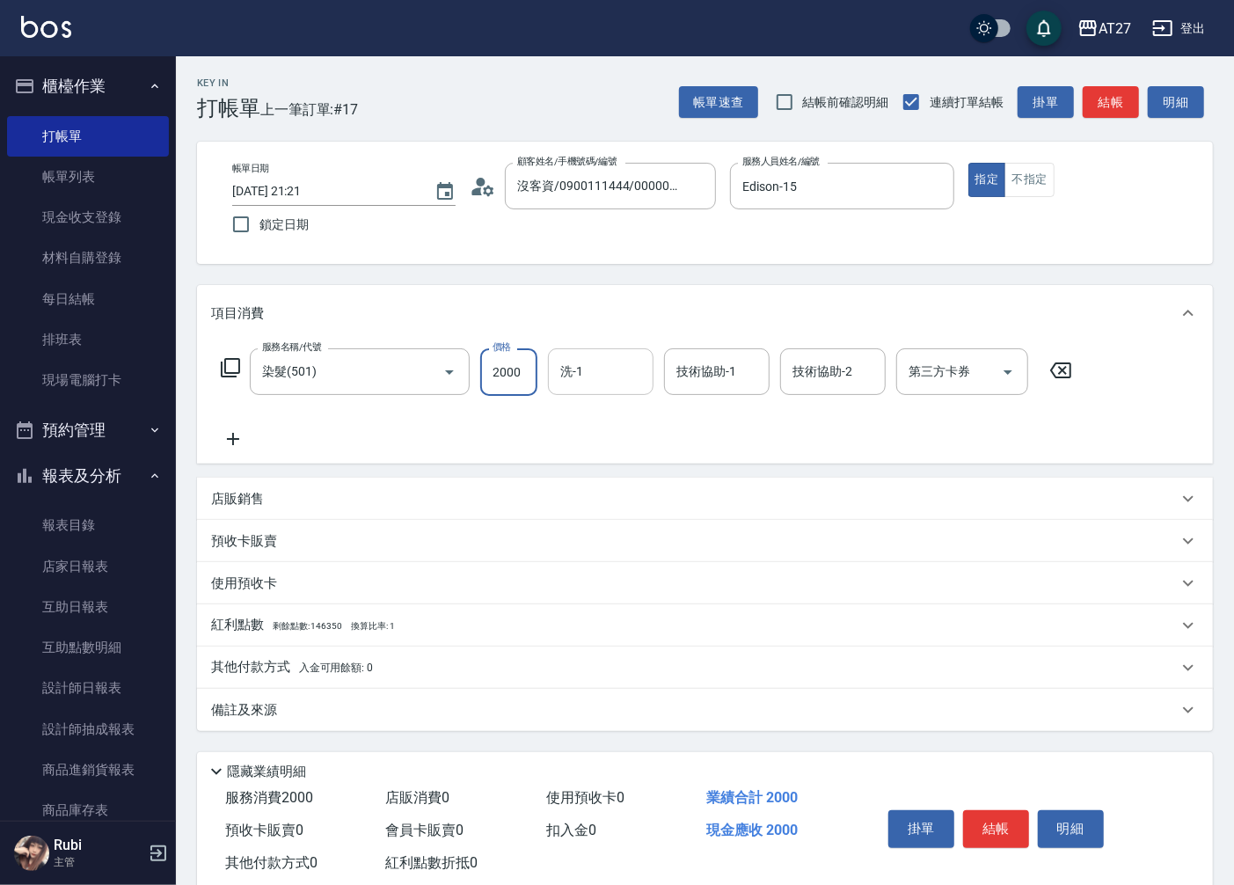
type input "2000"
click at [598, 375] on input "洗-1" at bounding box center [601, 371] width 90 height 31
type input "鯨魚-12"
click at [241, 436] on icon at bounding box center [233, 438] width 44 height 21
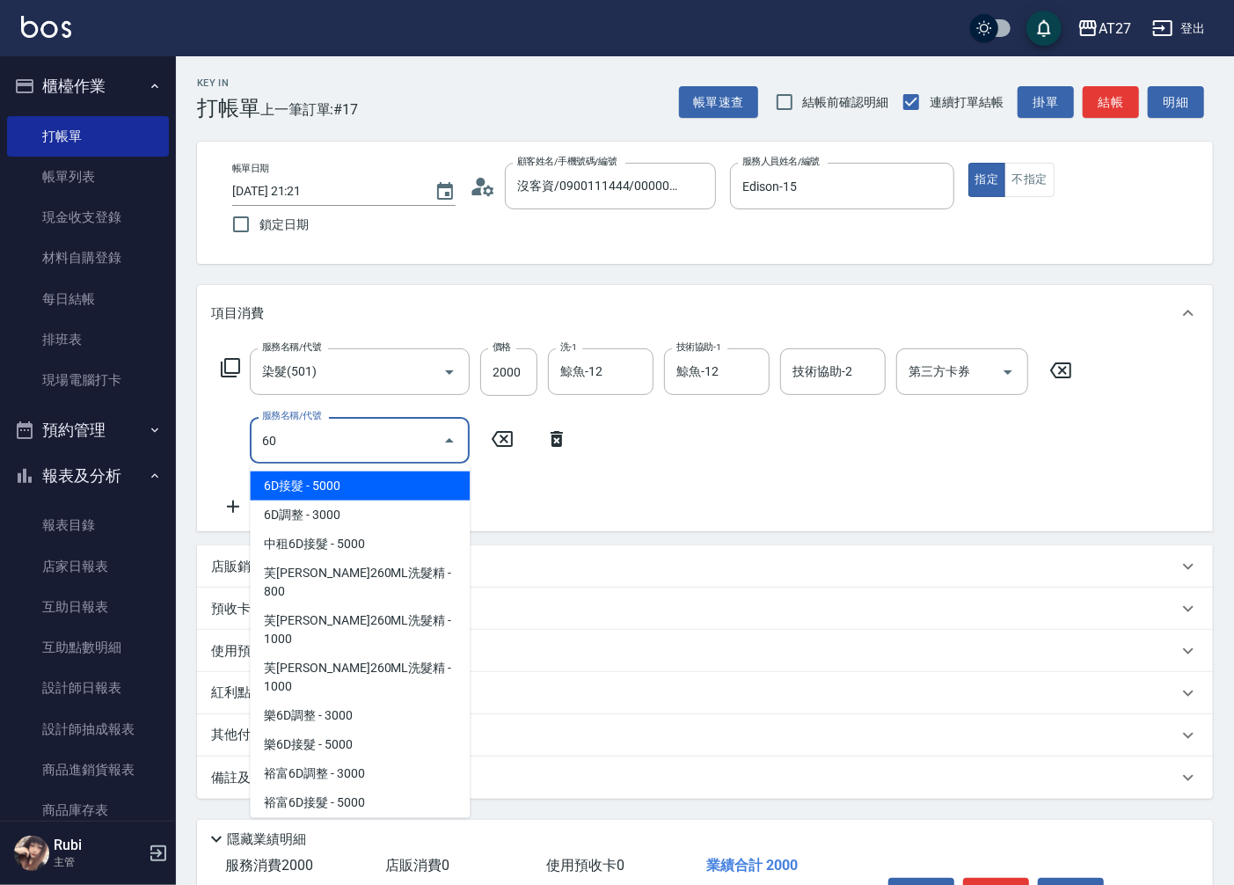
type input "601"
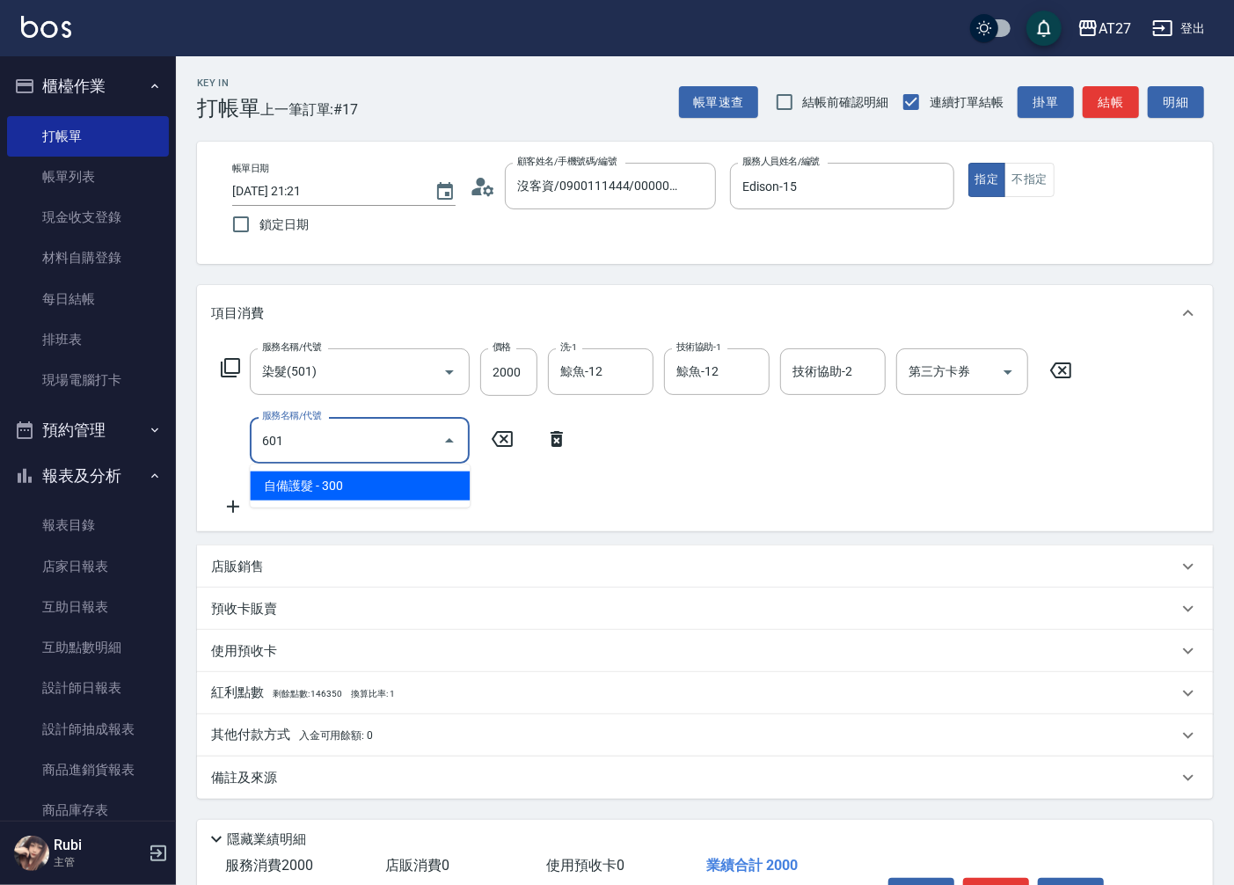
type input "230"
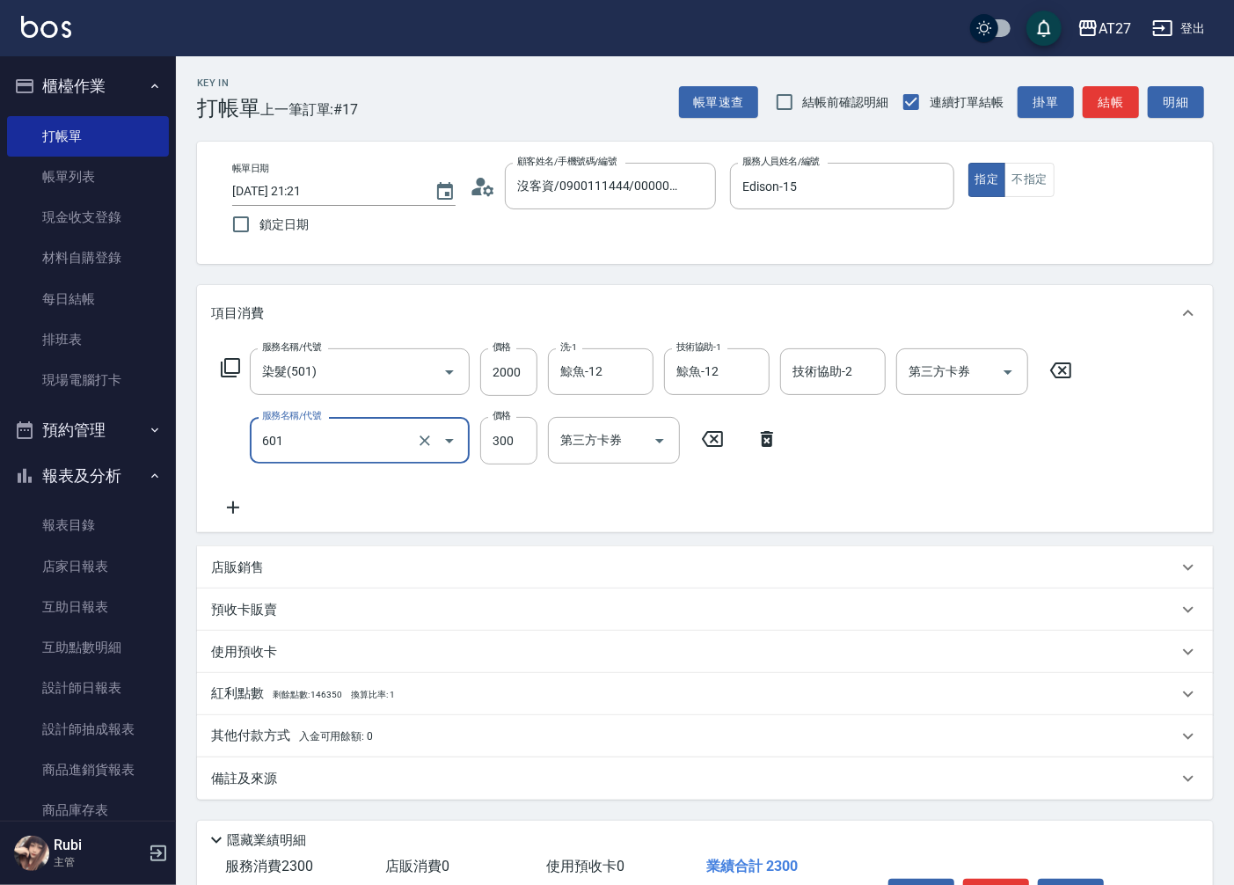
type input "自備護髮(601)"
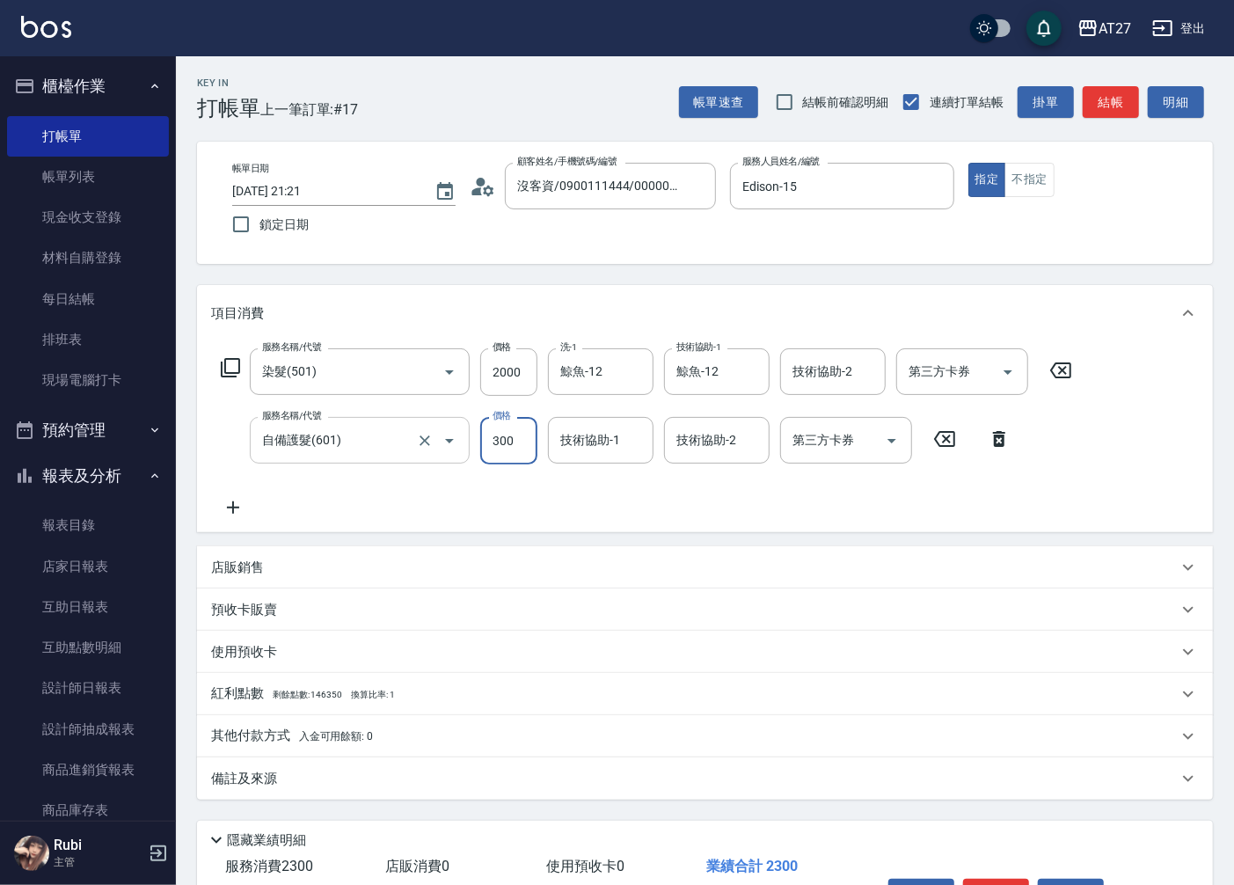
type input "200"
type input "150"
type input "210"
type input "1500"
type input "350"
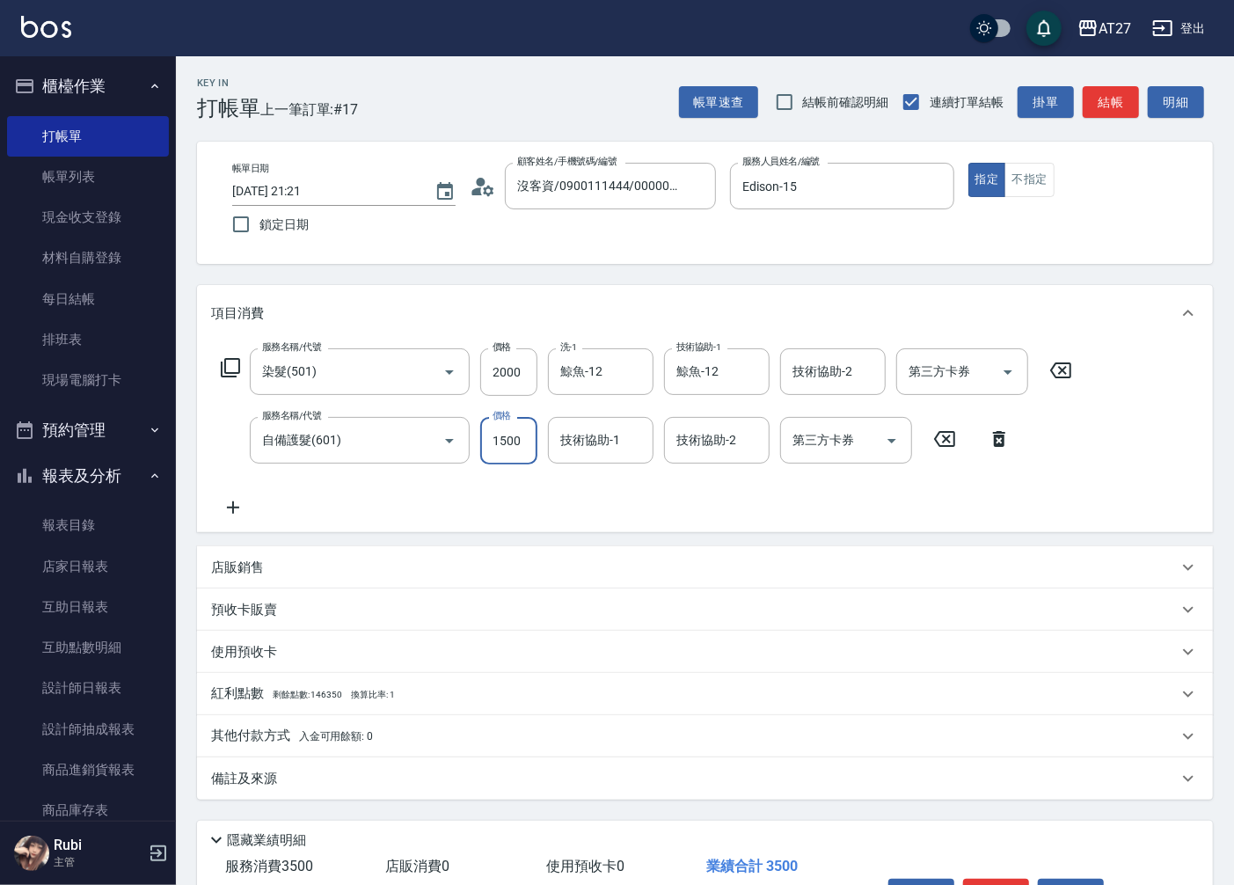
type input "1500"
type input "1"
type input "星星-10"
click at [234, 508] on icon at bounding box center [233, 507] width 44 height 21
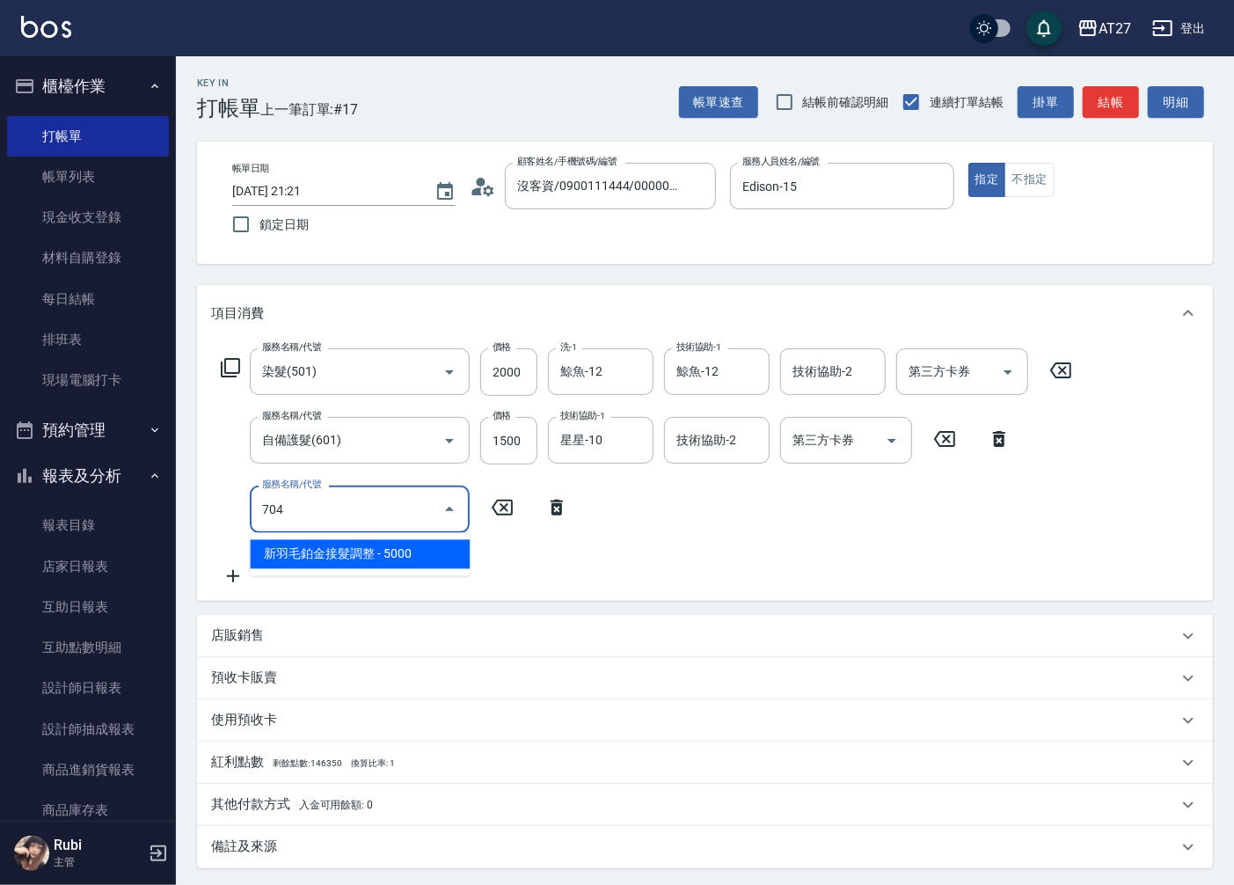
type input "704"
type input "850"
type input "新羽毛鉑金接髮調整(704)"
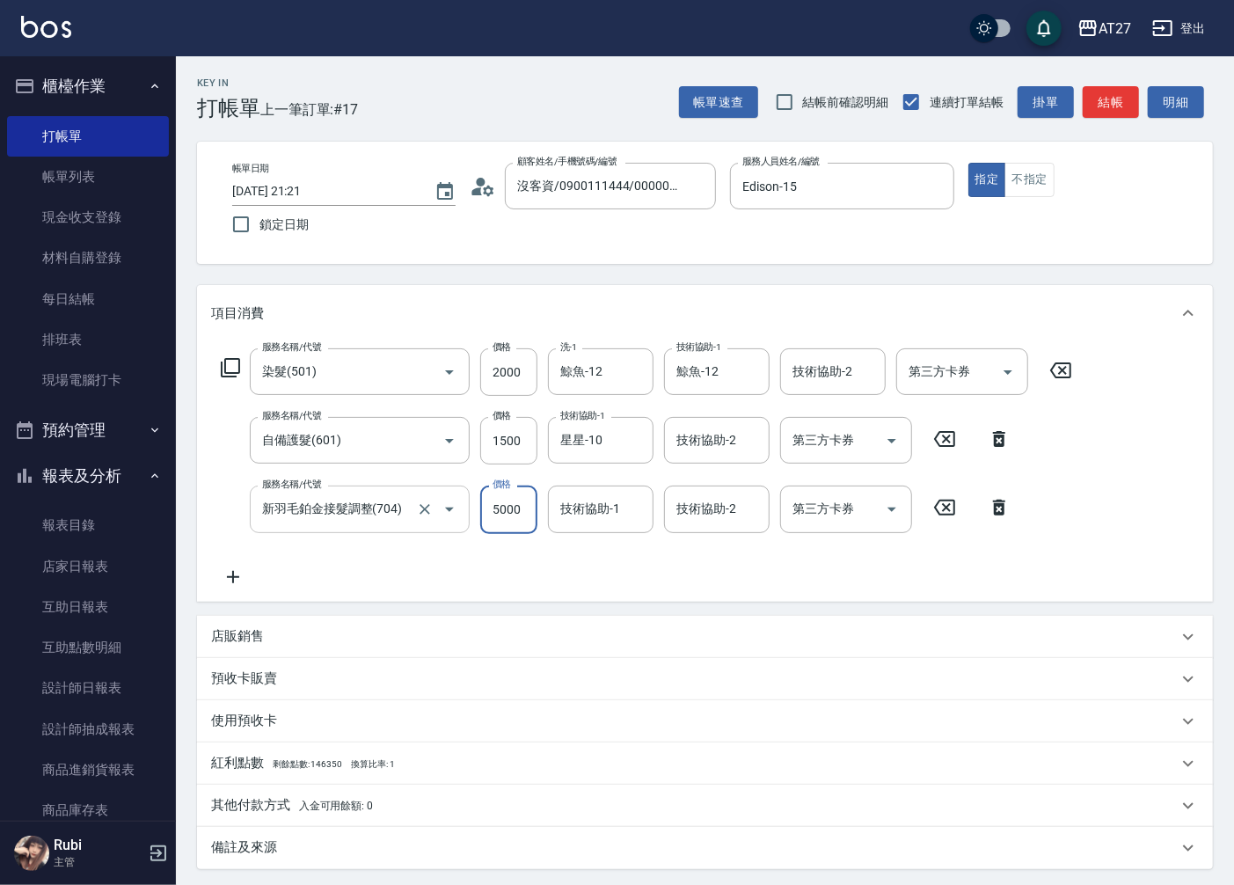
type input "4"
type input "350"
type input "400"
type input "390"
type input "4000"
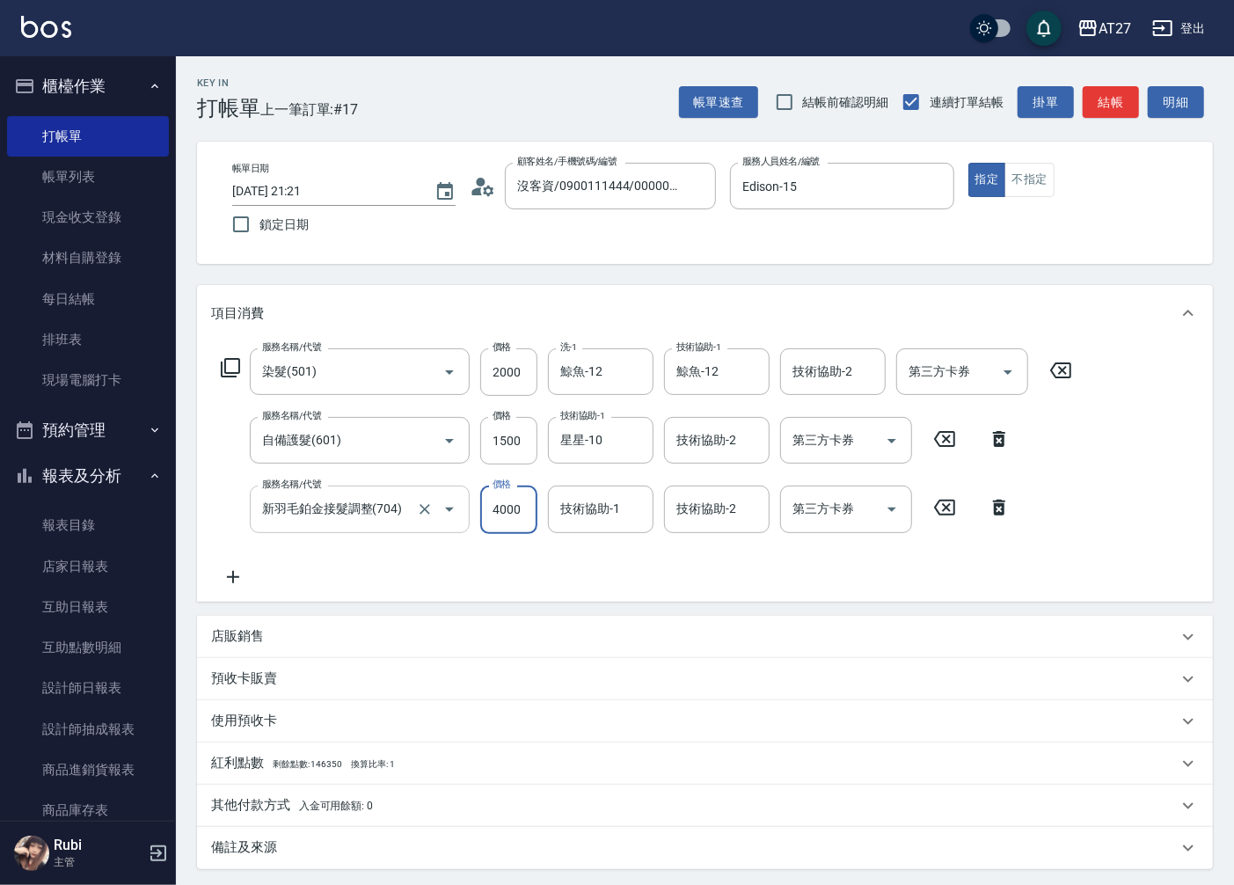
type input "750"
type input "4000"
type input "星星-10"
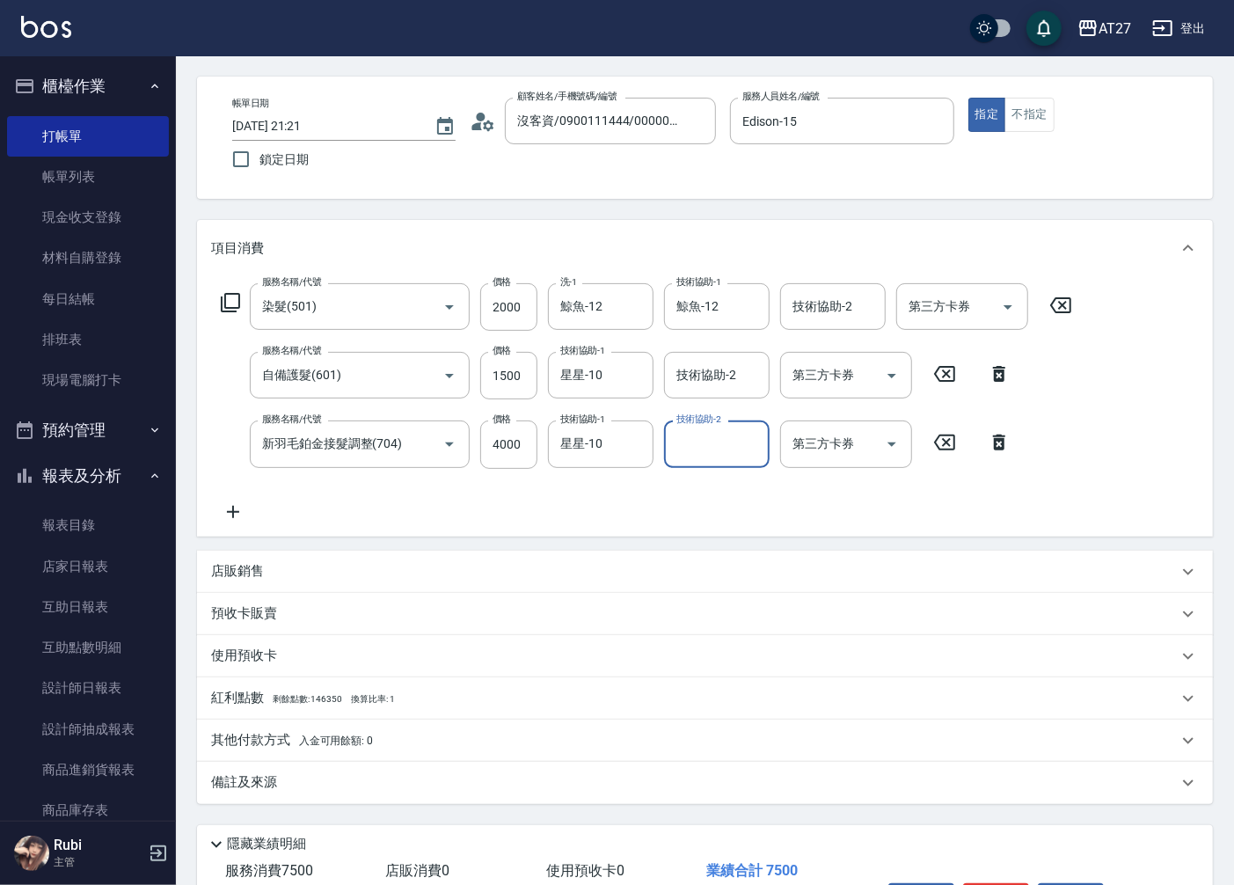
scroll to position [179, 0]
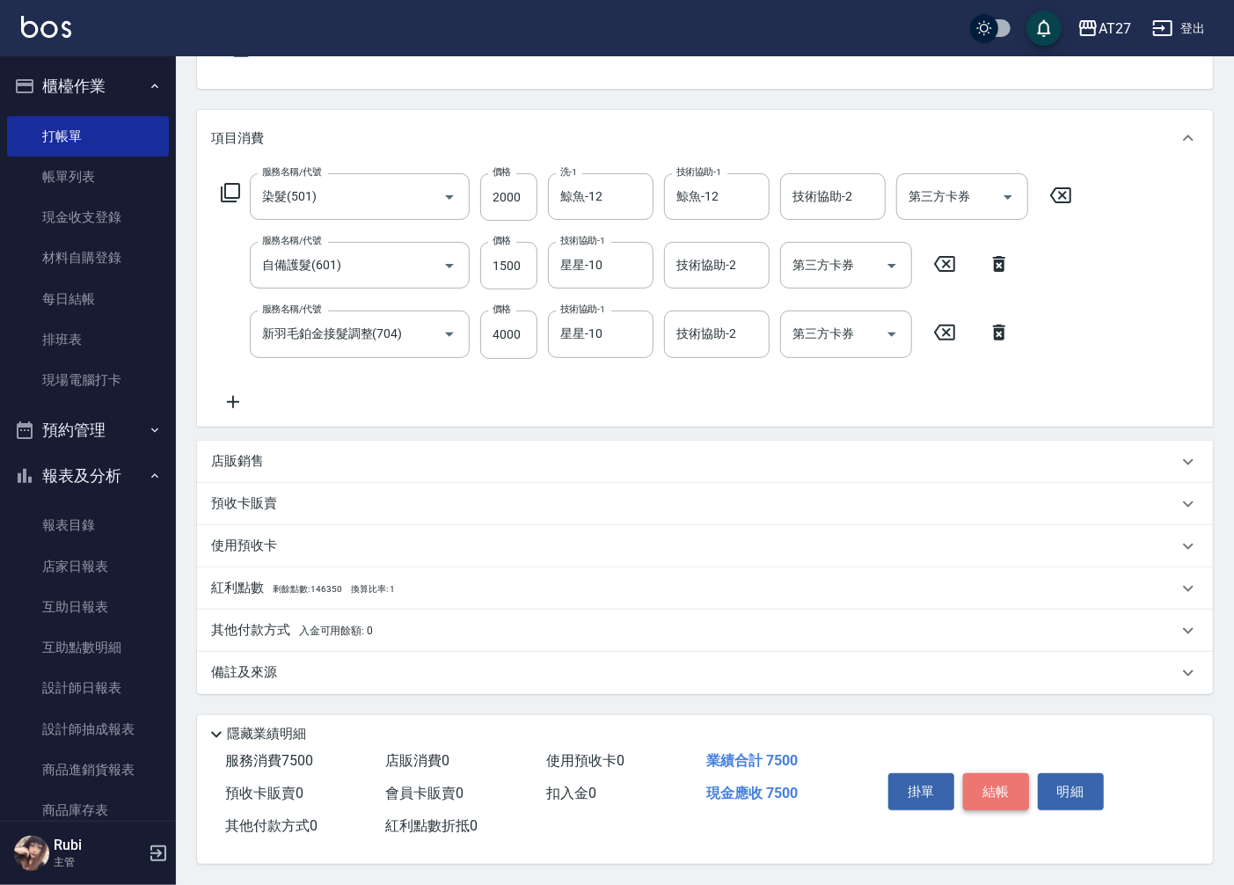
click at [997, 784] on button "結帳" at bounding box center [996, 791] width 66 height 37
type input "2025/09/06 21:22"
type input "0"
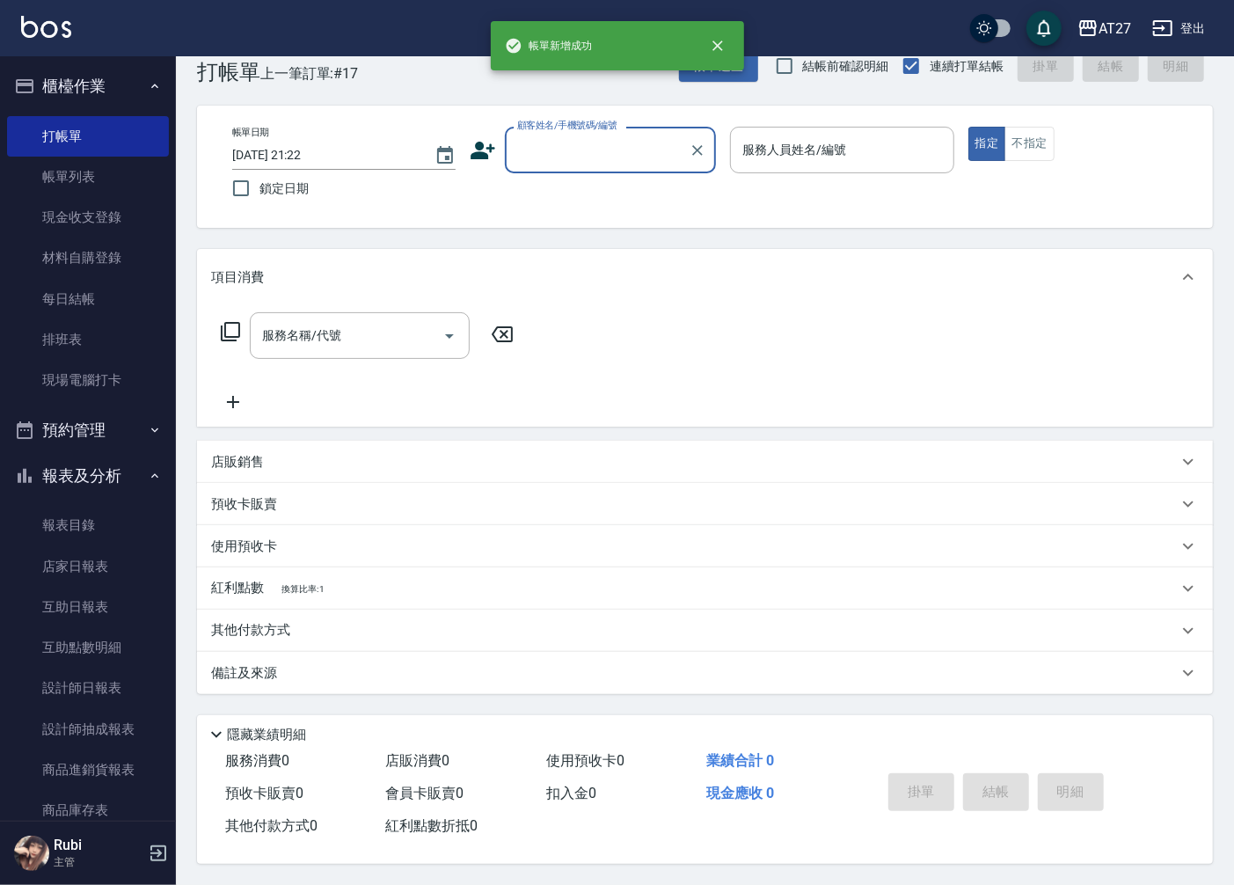
scroll to position [0, 0]
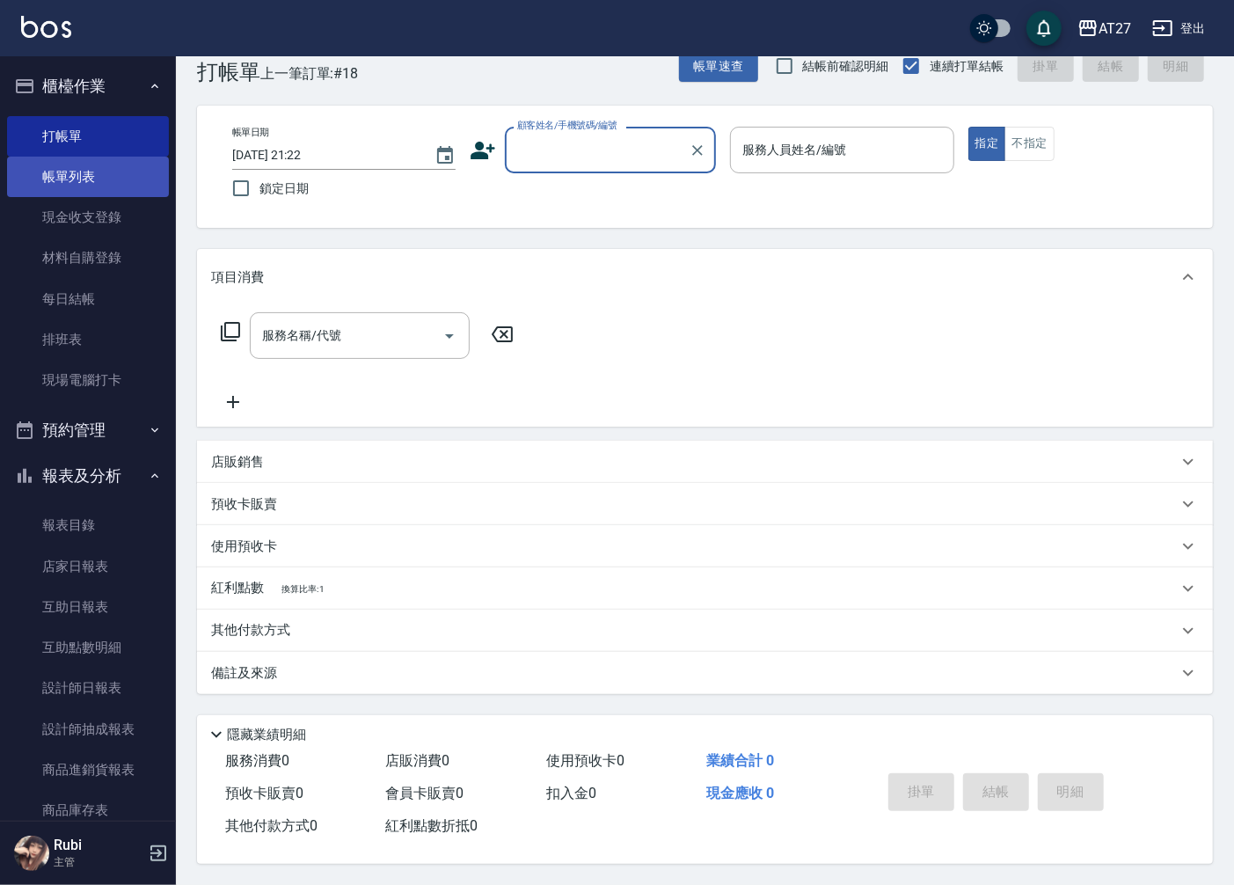
click at [102, 180] on link "帳單列表" at bounding box center [88, 177] width 162 height 40
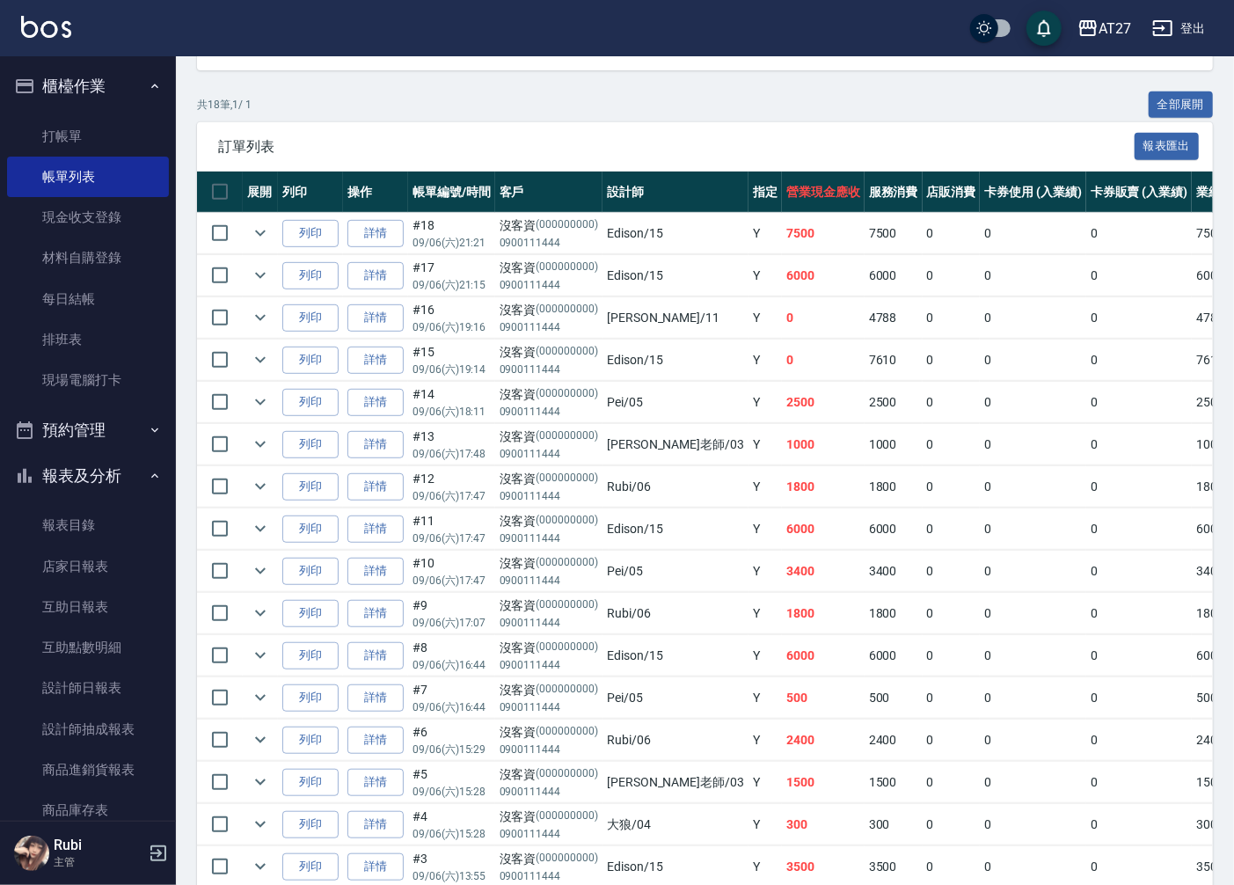
scroll to position [488, 0]
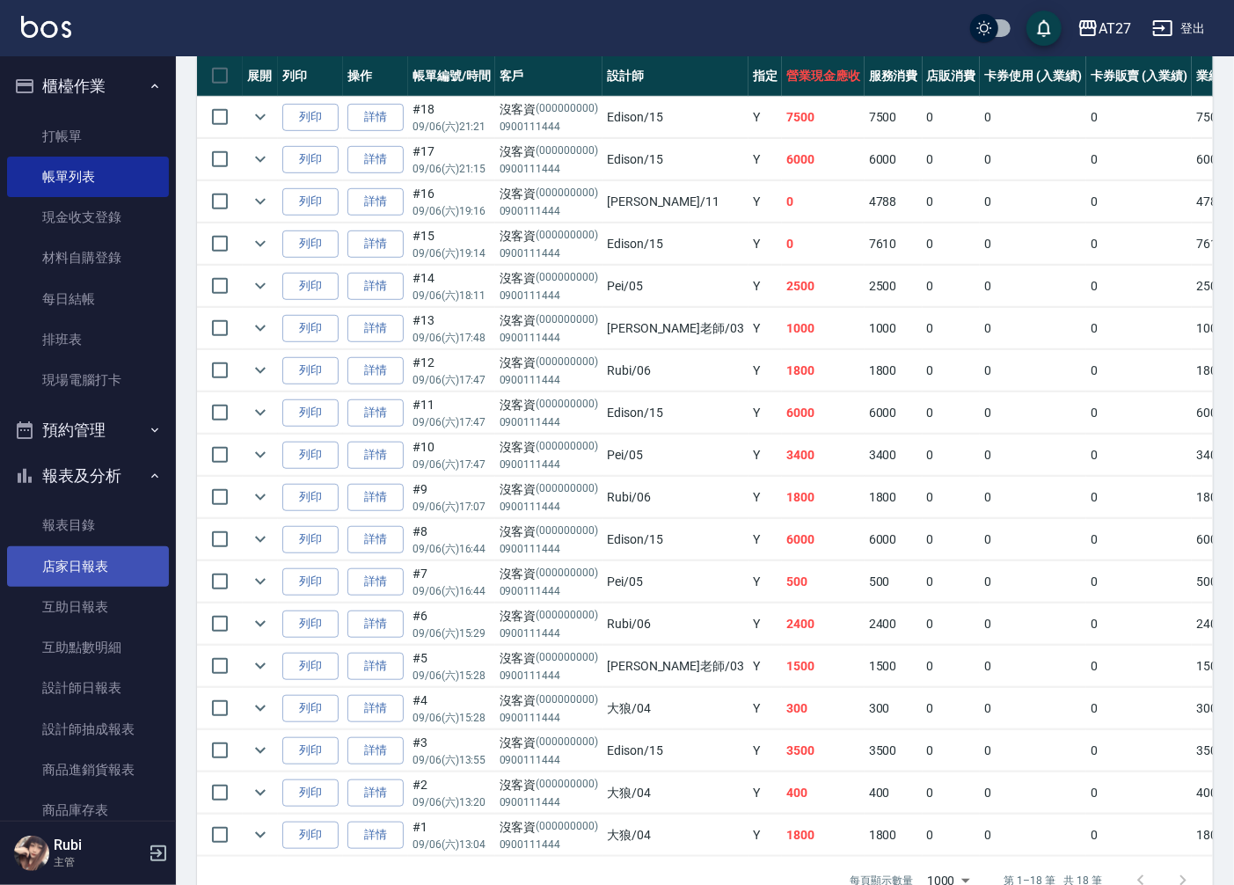
click at [83, 564] on link "店家日報表" at bounding box center [88, 566] width 162 height 40
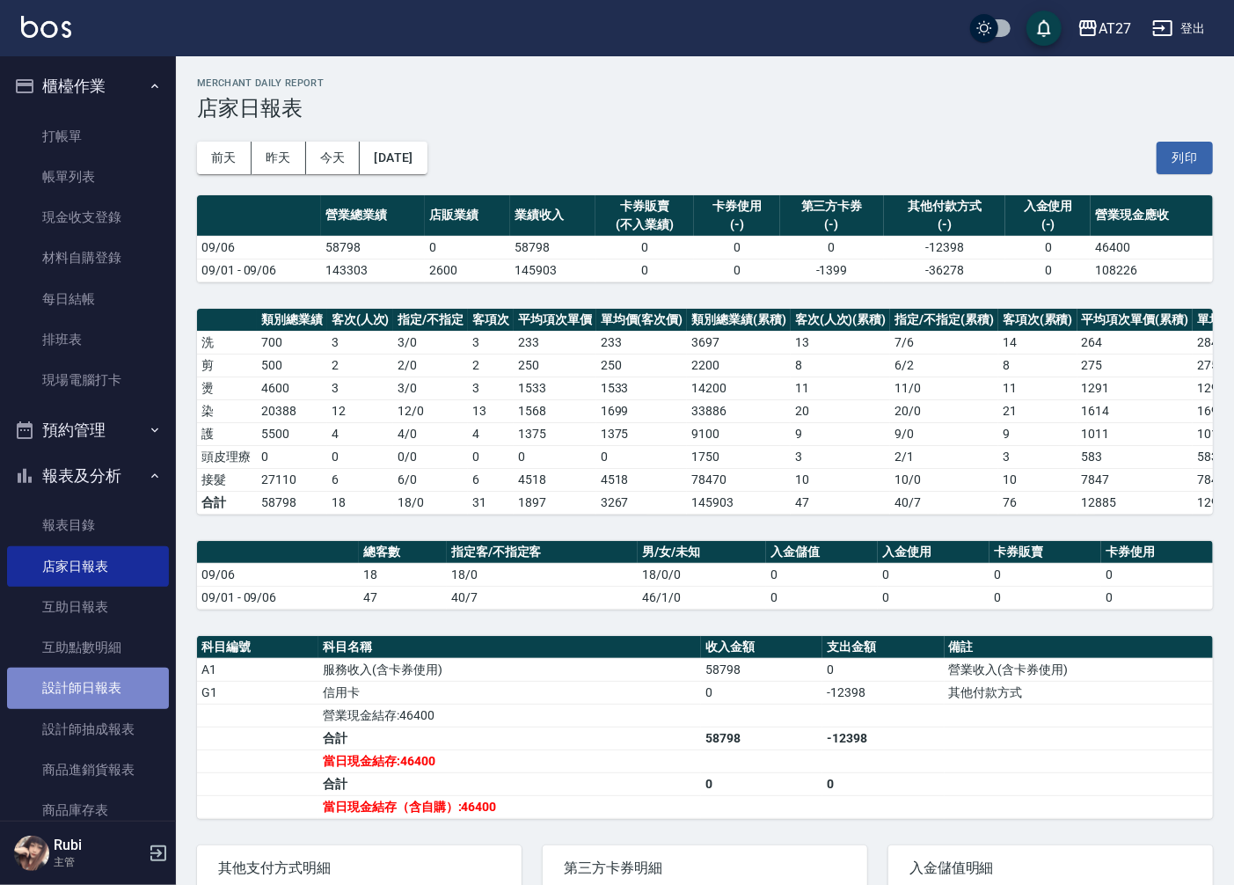
click at [97, 688] on link "設計師日報表" at bounding box center [88, 688] width 162 height 40
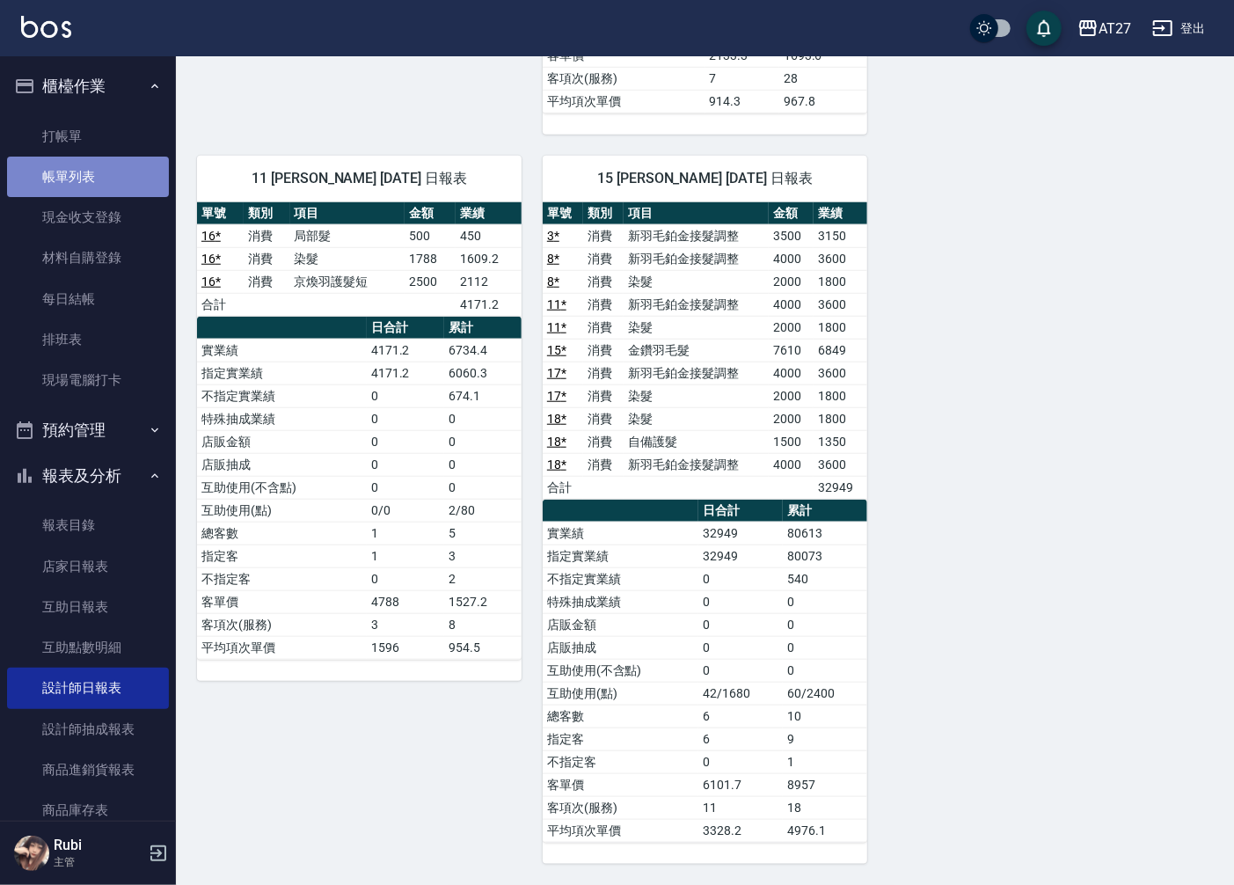
click at [110, 173] on link "帳單列表" at bounding box center [88, 177] width 162 height 40
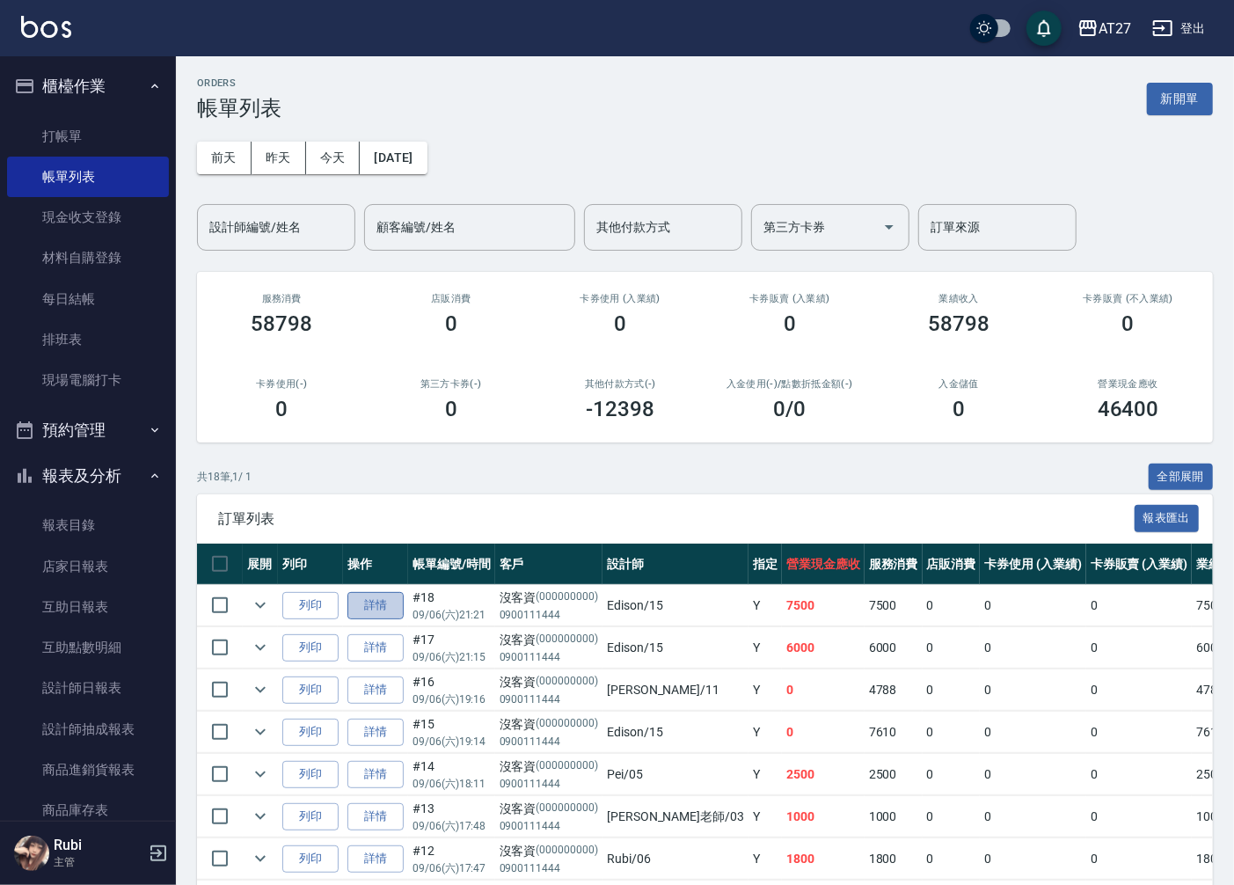
click at [370, 603] on link "詳情" at bounding box center [375, 605] width 56 height 27
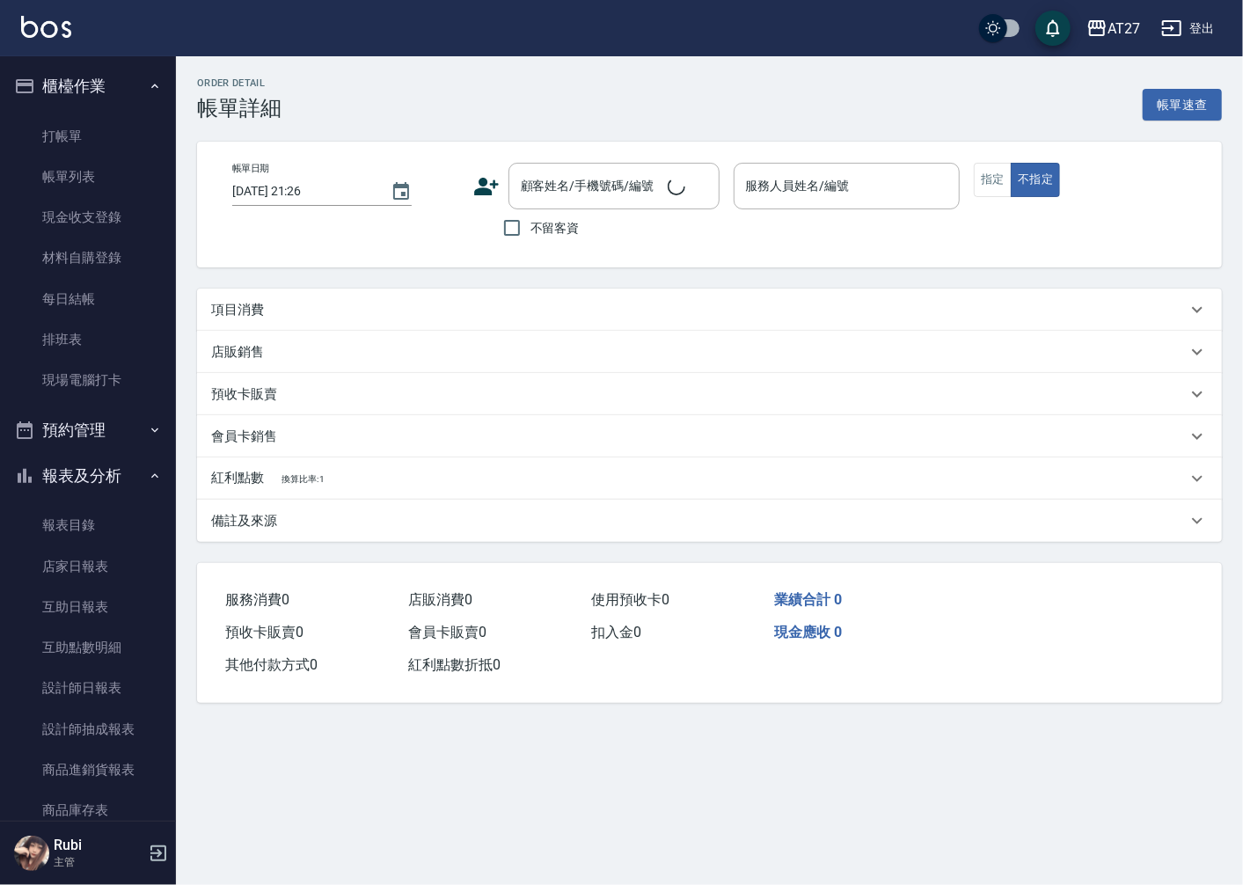
type input "2025/09/06 21:21"
type input "Edison-15"
type input "750"
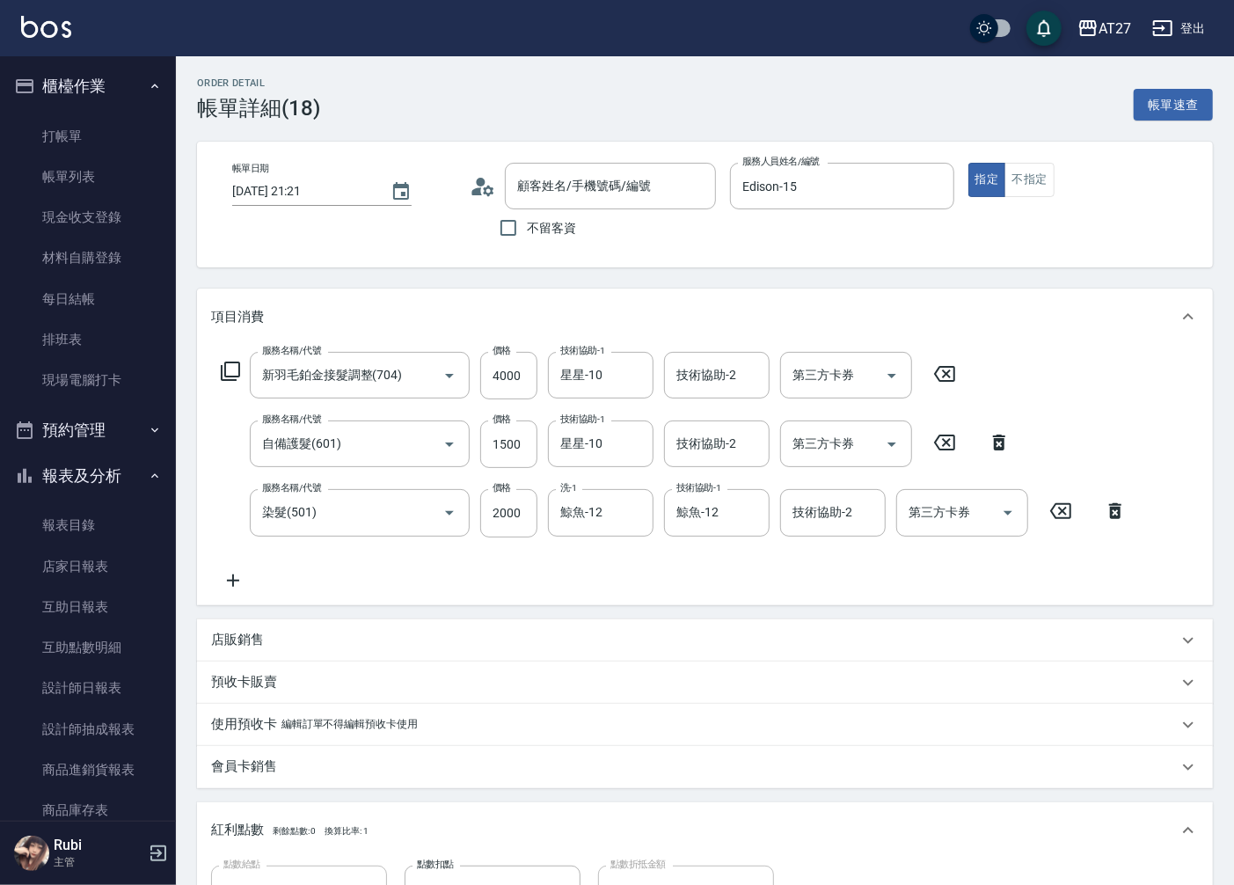
type input "新羽毛鉑金接髮調整(704)"
type input "自備護髮(601)"
type input "染髮(501)"
type input "沒客資/0900111444/000000000"
click at [520, 376] on input "4000" at bounding box center [508, 376] width 57 height 48
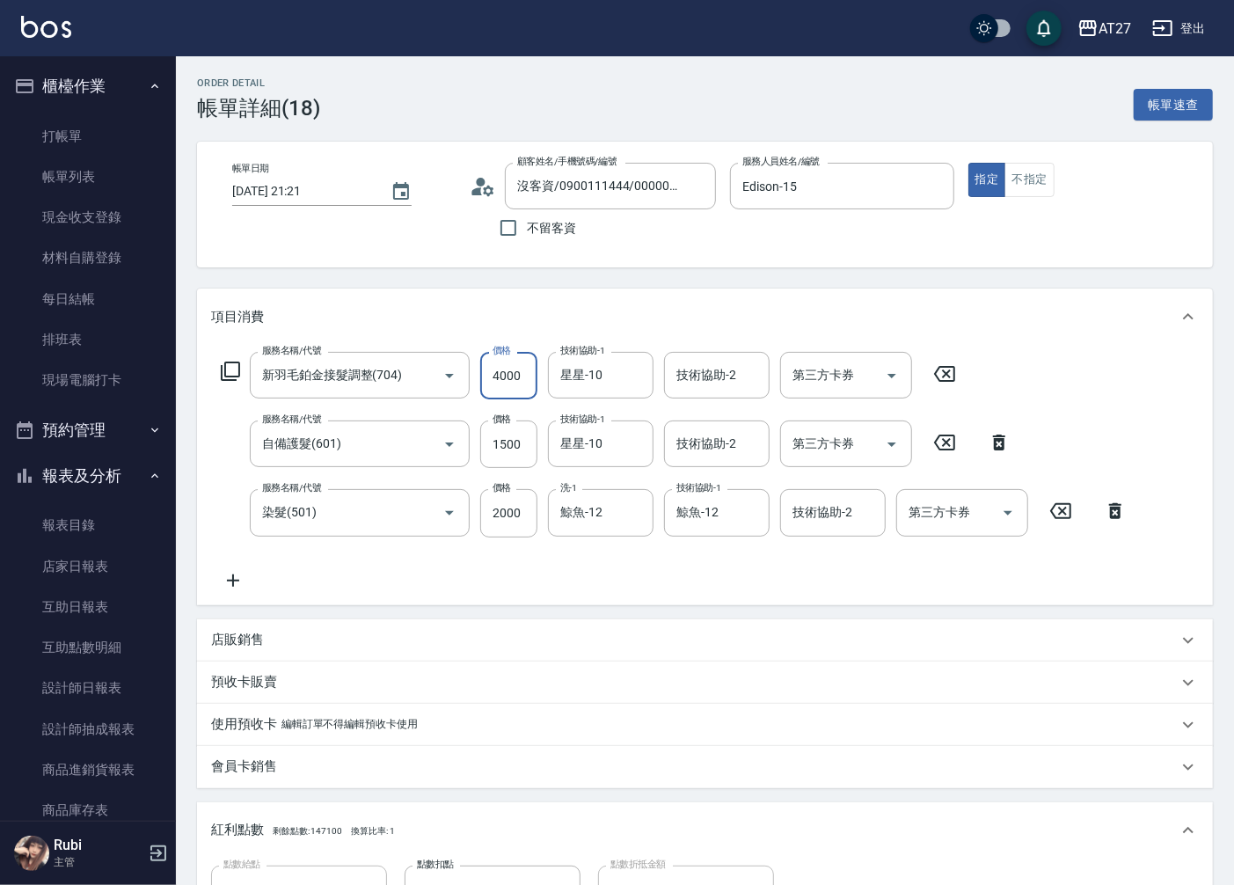
type input "6"
type input "350"
type input "60"
type input "410"
type input "6000"
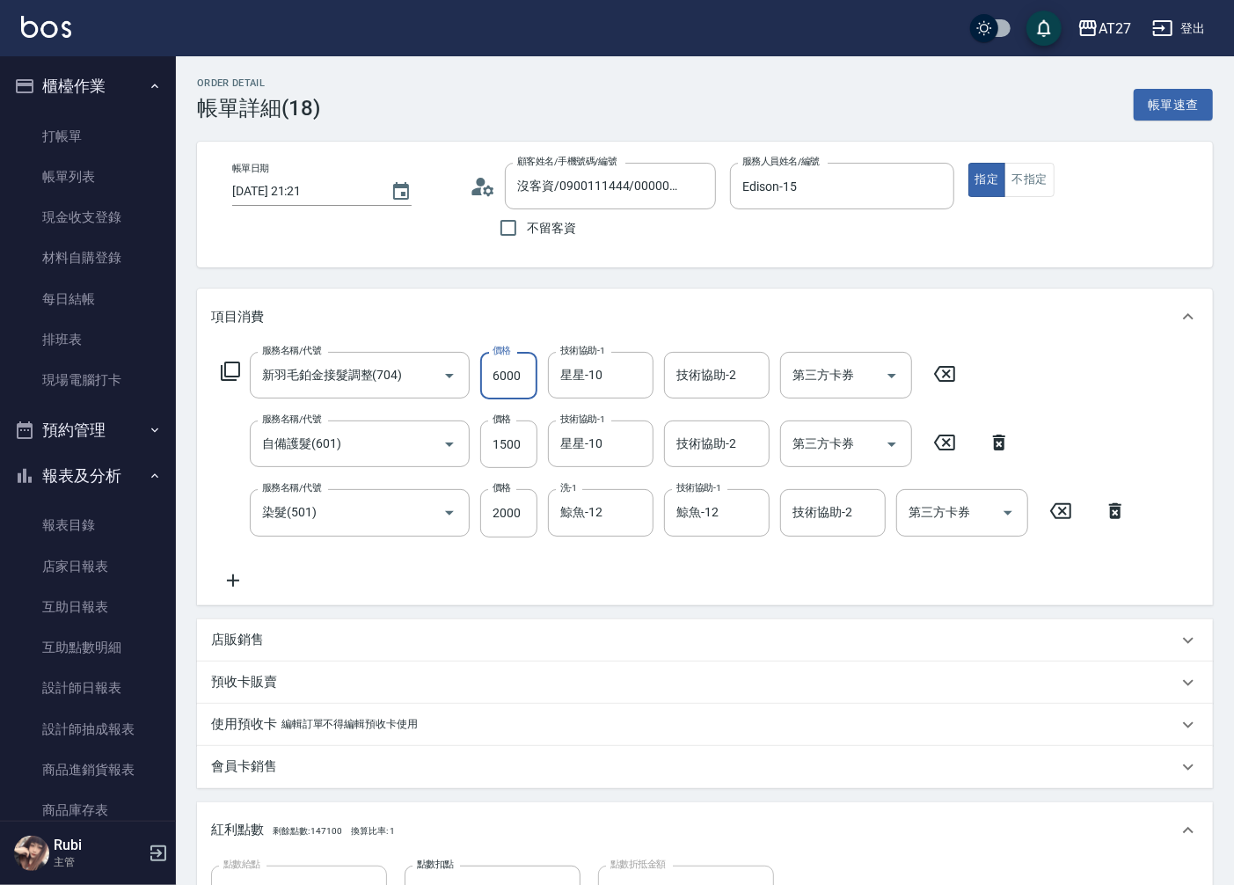
type input "950"
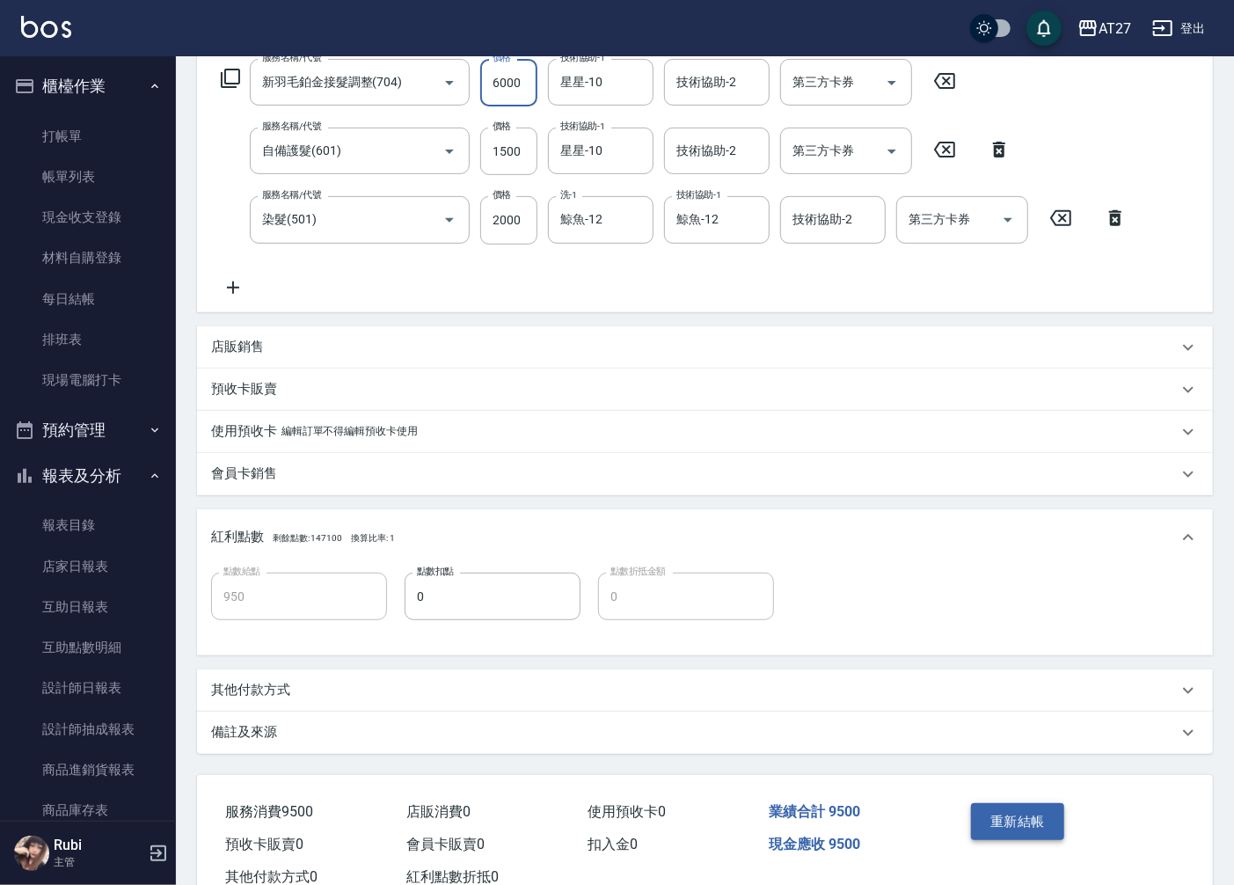
type input "6000"
click at [1031, 822] on button "重新結帳" at bounding box center [1017, 821] width 93 height 37
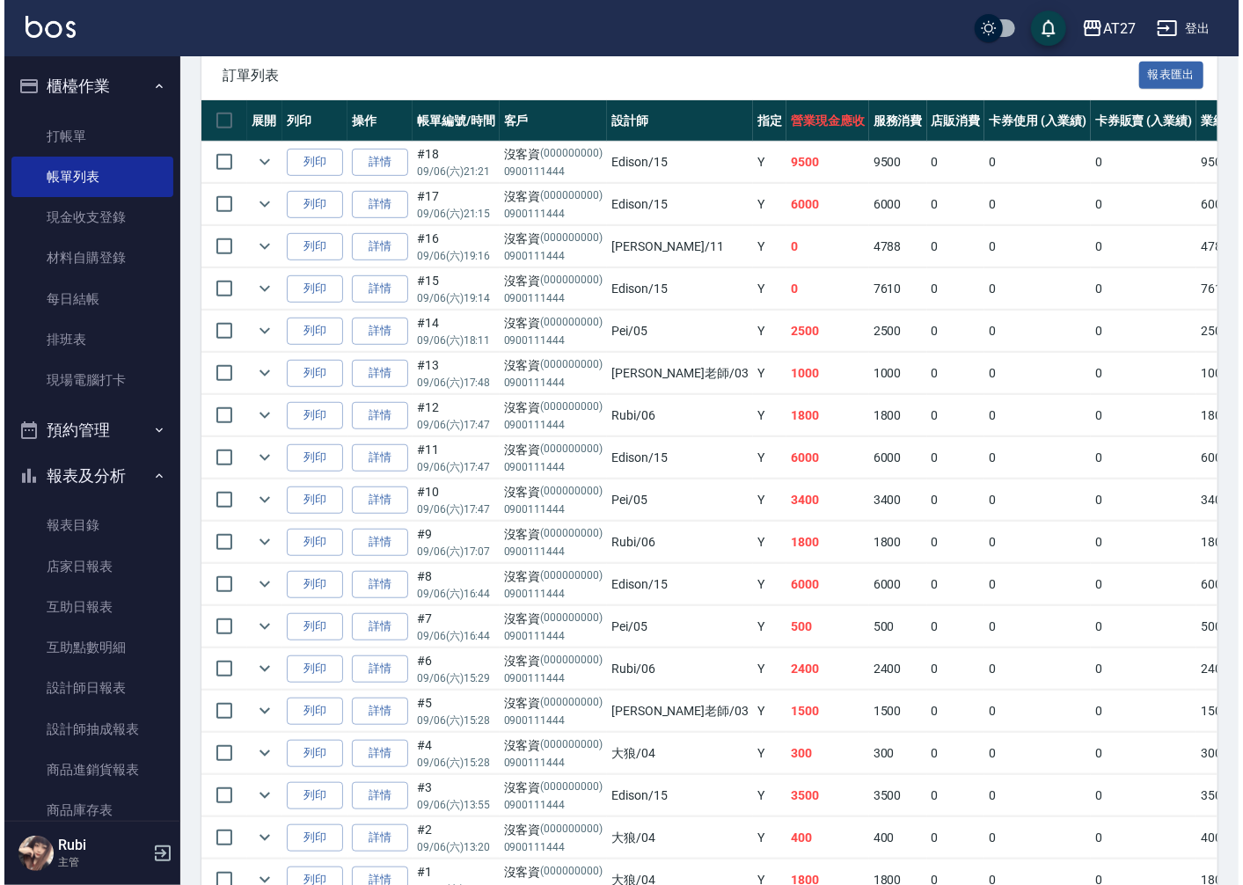
scroll to position [488, 0]
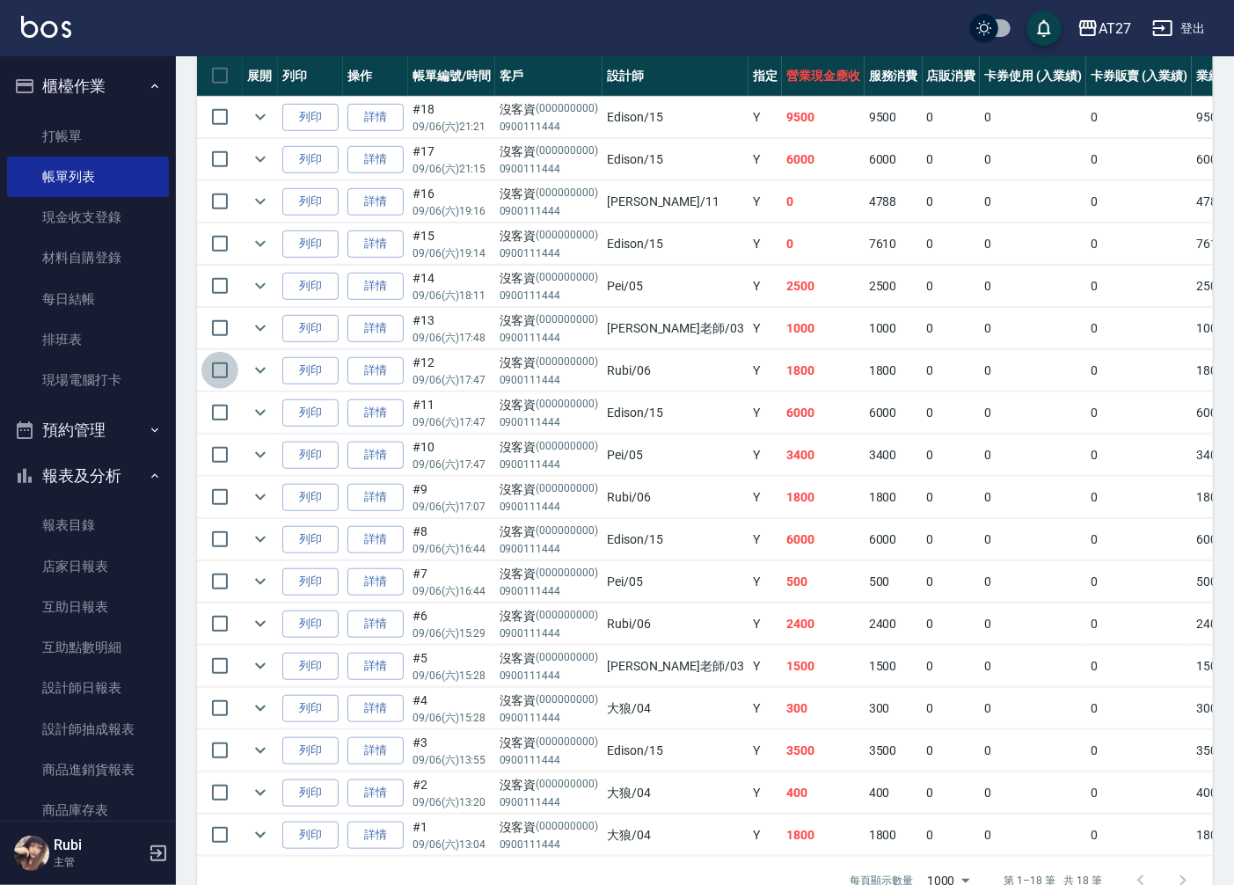
click at [221, 371] on input "checkbox" at bounding box center [219, 370] width 37 height 37
checkbox input "true"
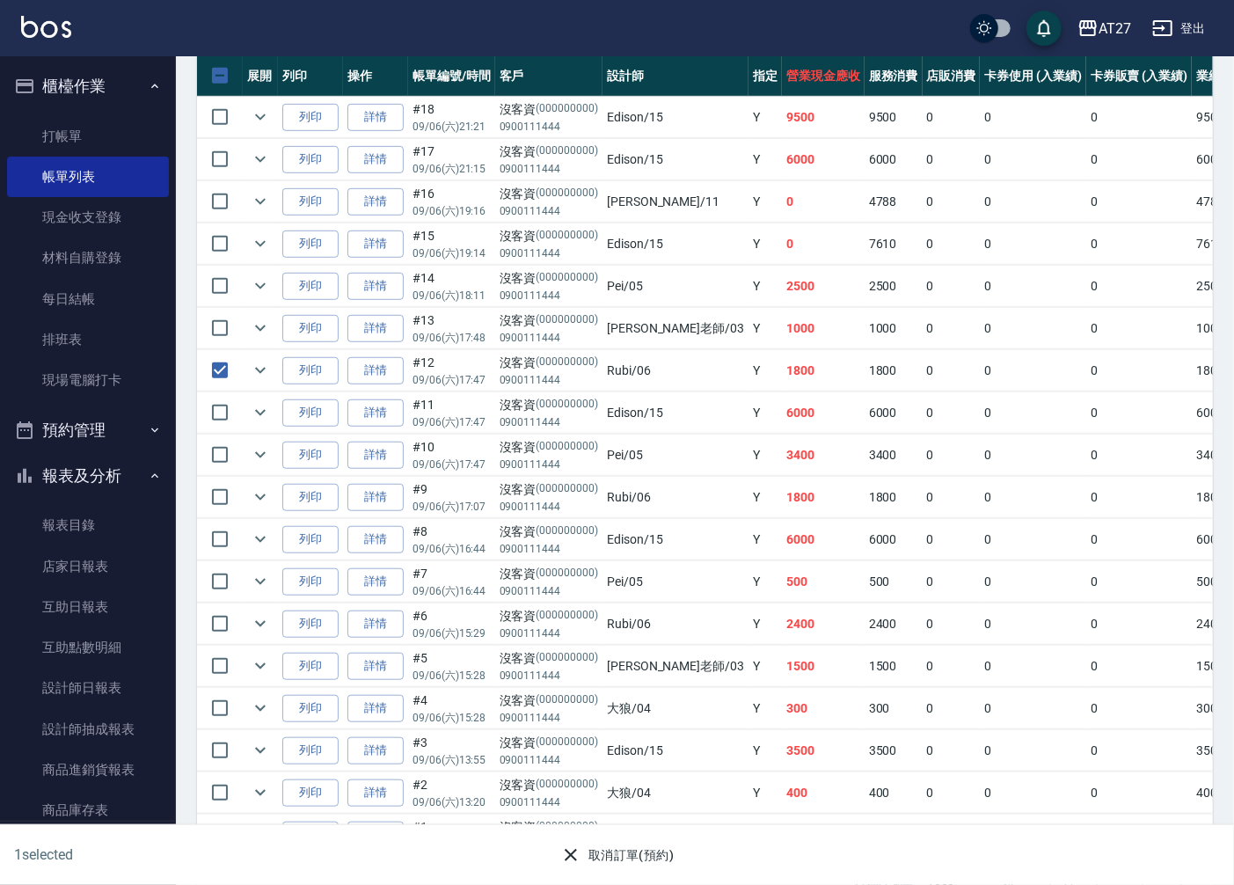
click at [633, 850] on button "取消訂單(預約)" at bounding box center [617, 855] width 128 height 33
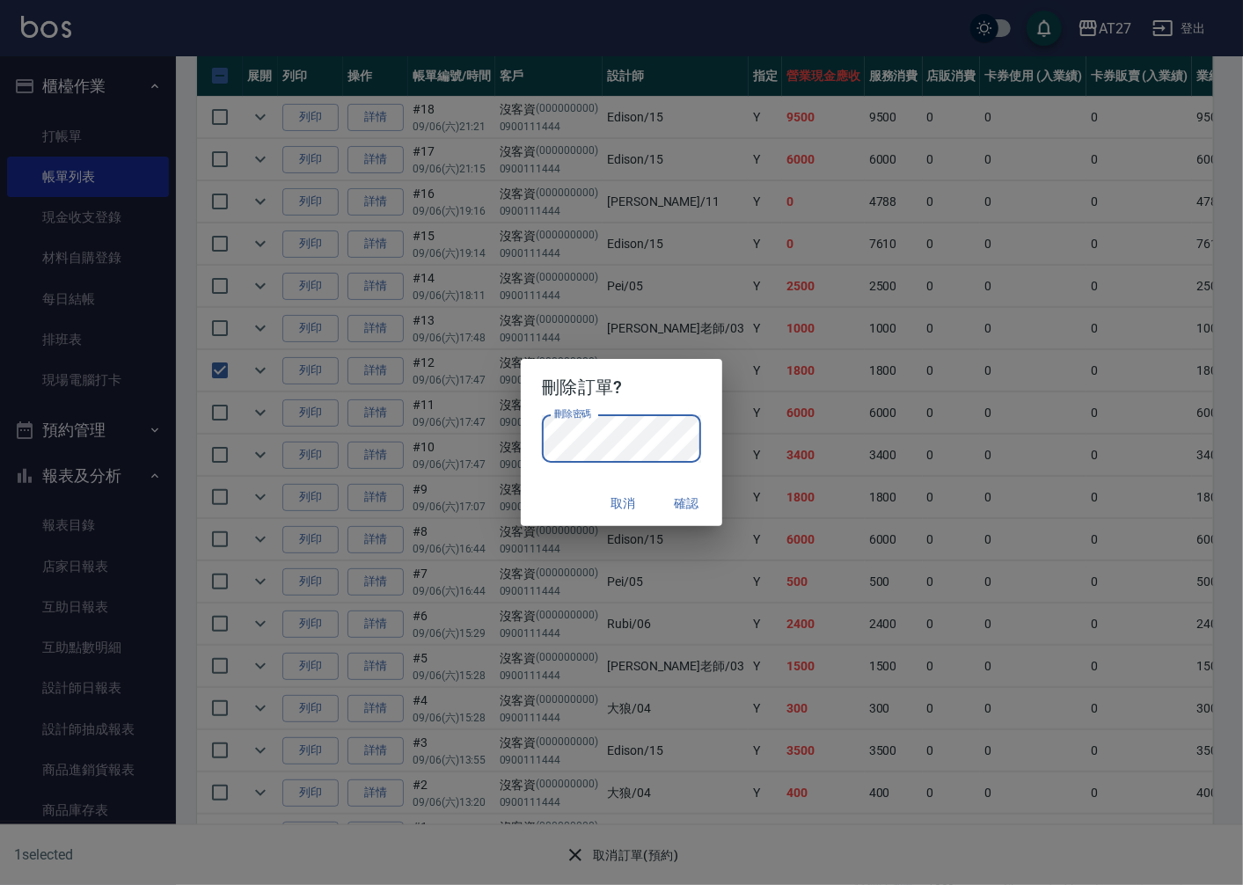
click at [489, 470] on div "刪除訂單? 刪除密碼 刪除密碼 取消 確認" at bounding box center [621, 442] width 1243 height 885
click at [574, 498] on div "取消 確認" at bounding box center [621, 503] width 201 height 47
click at [691, 503] on button "確認" at bounding box center [687, 503] width 56 height 33
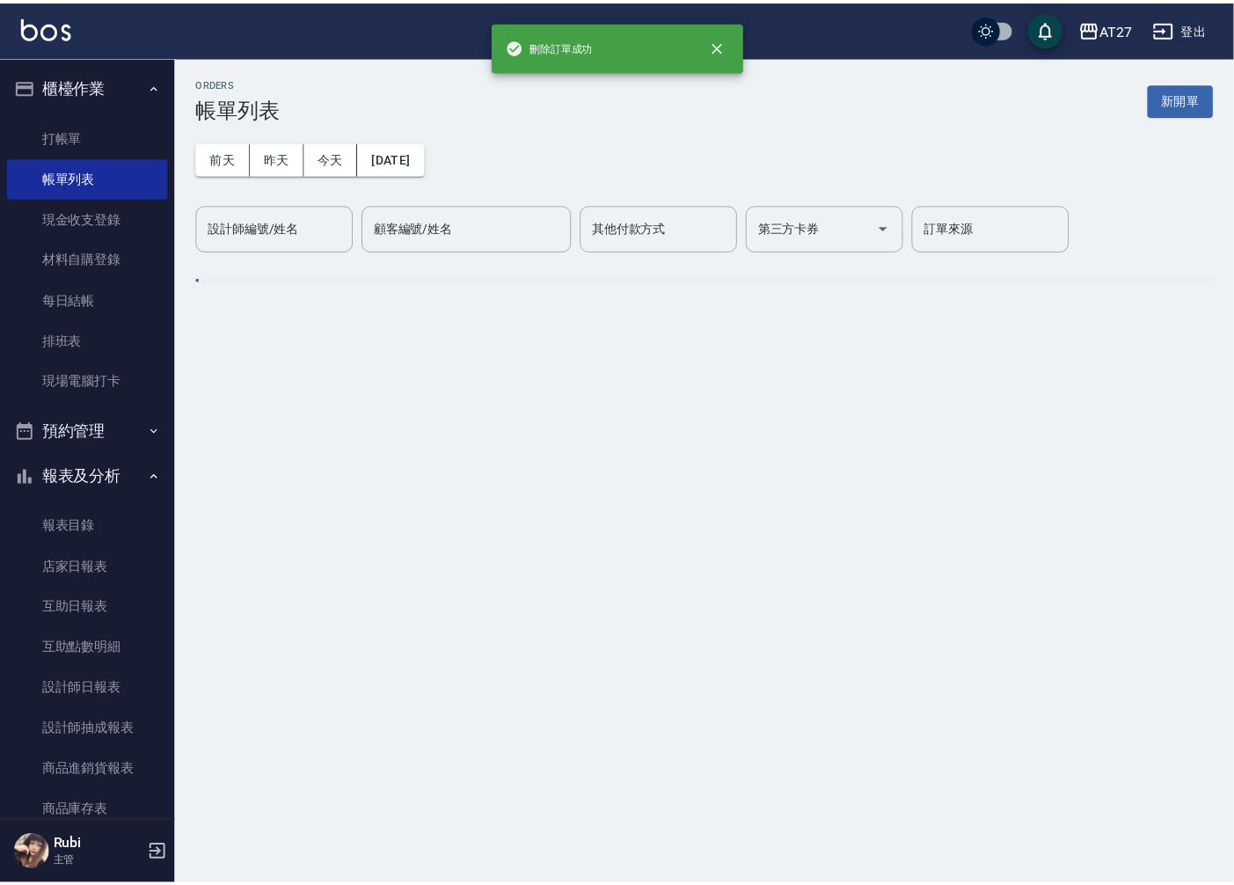
scroll to position [0, 0]
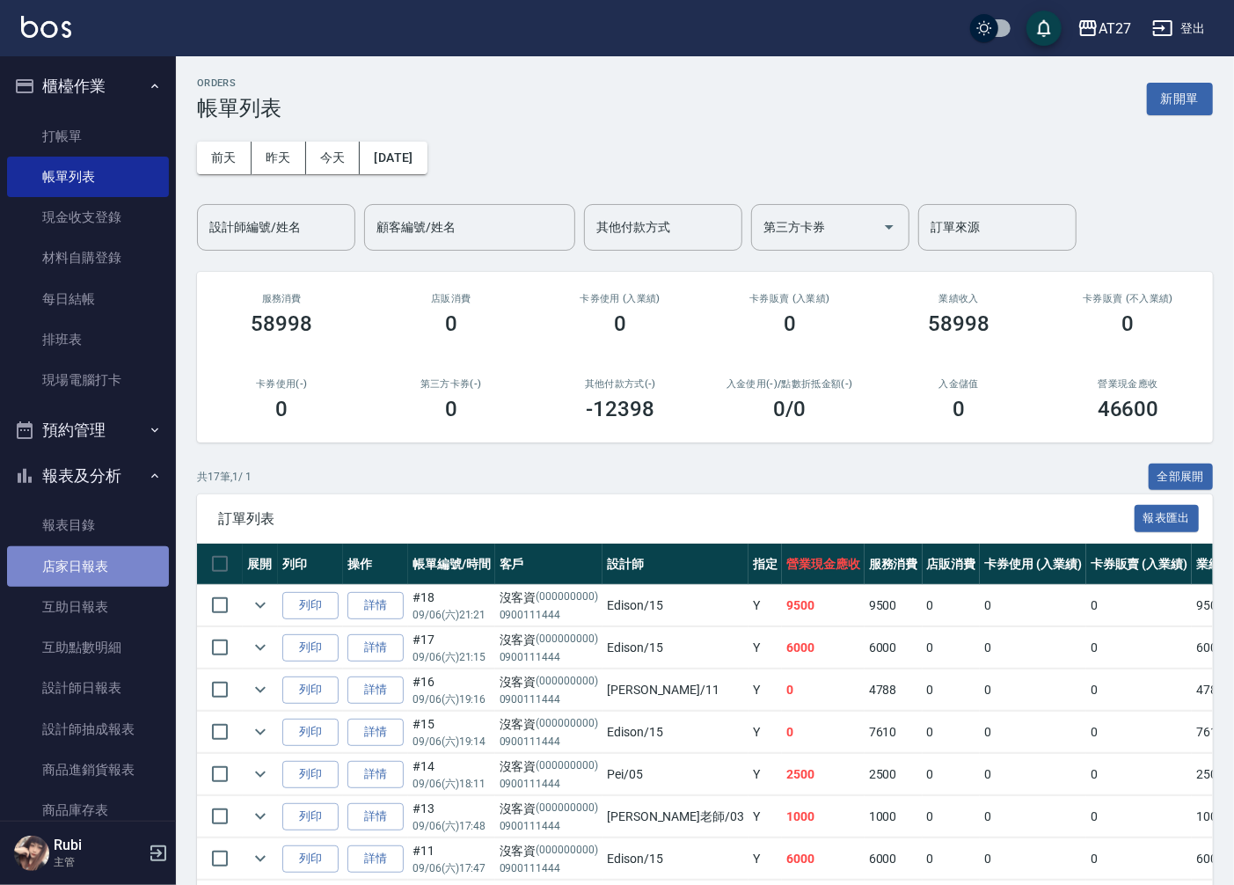
drag, startPoint x: 93, startPoint y: 567, endPoint x: 141, endPoint y: 616, distance: 67.8
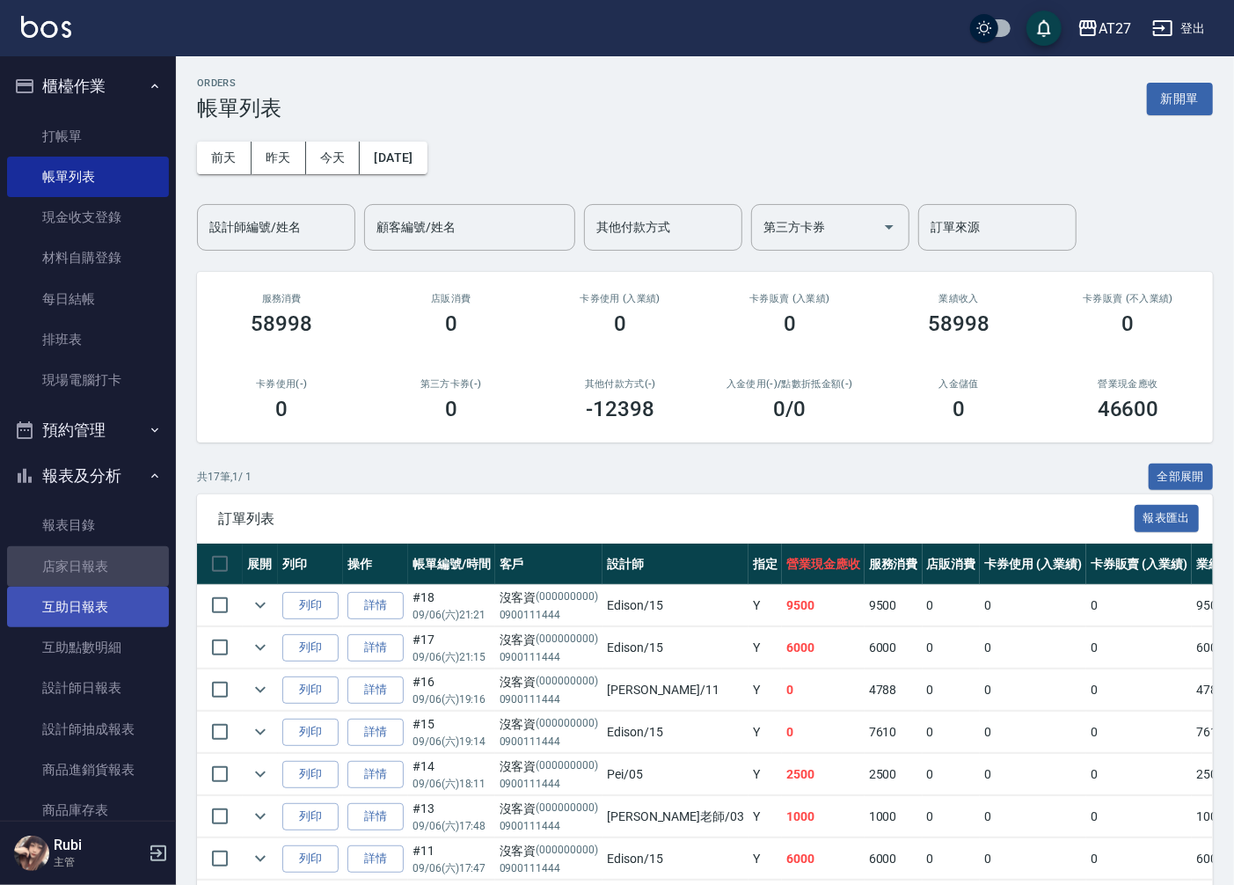
click at [94, 567] on link "店家日報表" at bounding box center [88, 566] width 162 height 40
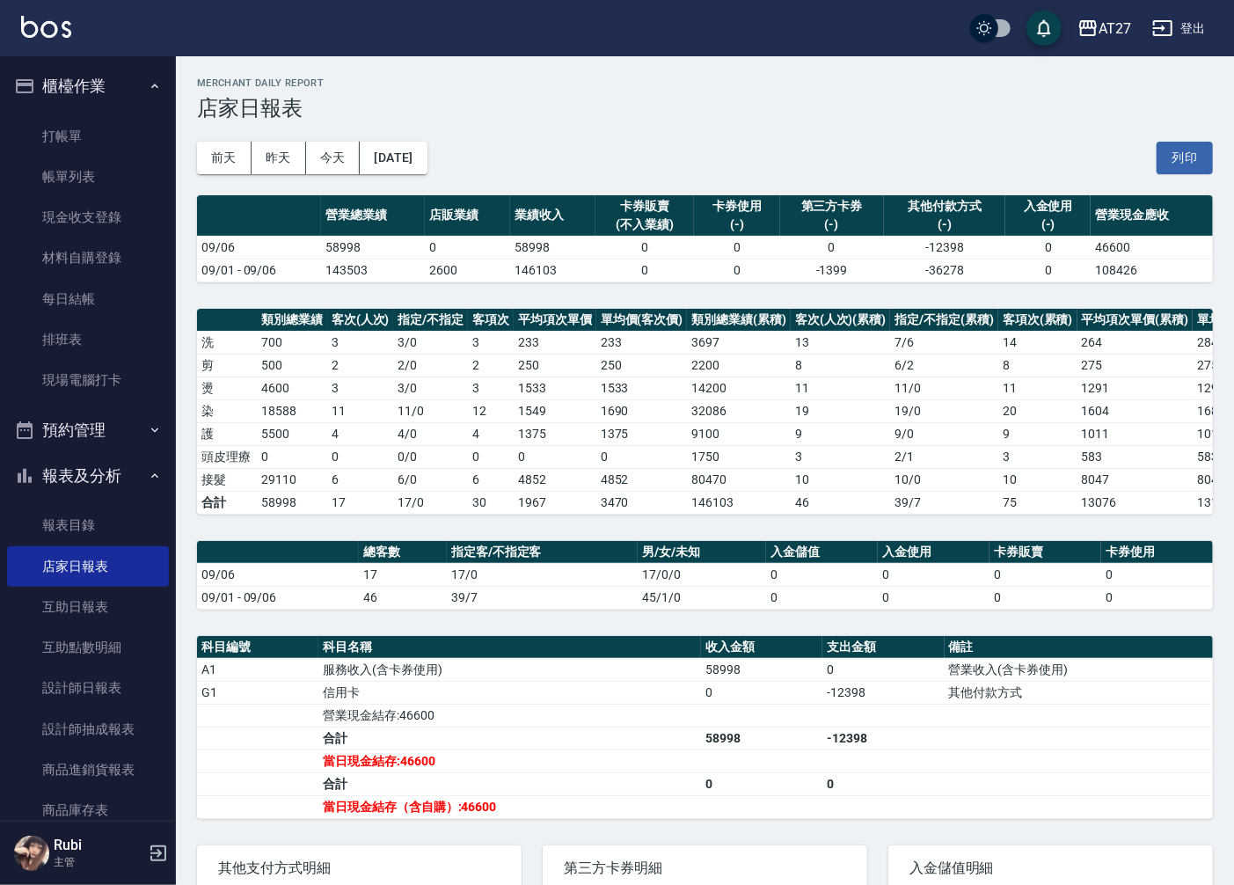
drag, startPoint x: 296, startPoint y: 735, endPoint x: 287, endPoint y: 784, distance: 49.3
click at [295, 727] on td "a dense table" at bounding box center [257, 715] width 121 height 23
click at [93, 684] on link "設計師日報表" at bounding box center [88, 688] width 162 height 40
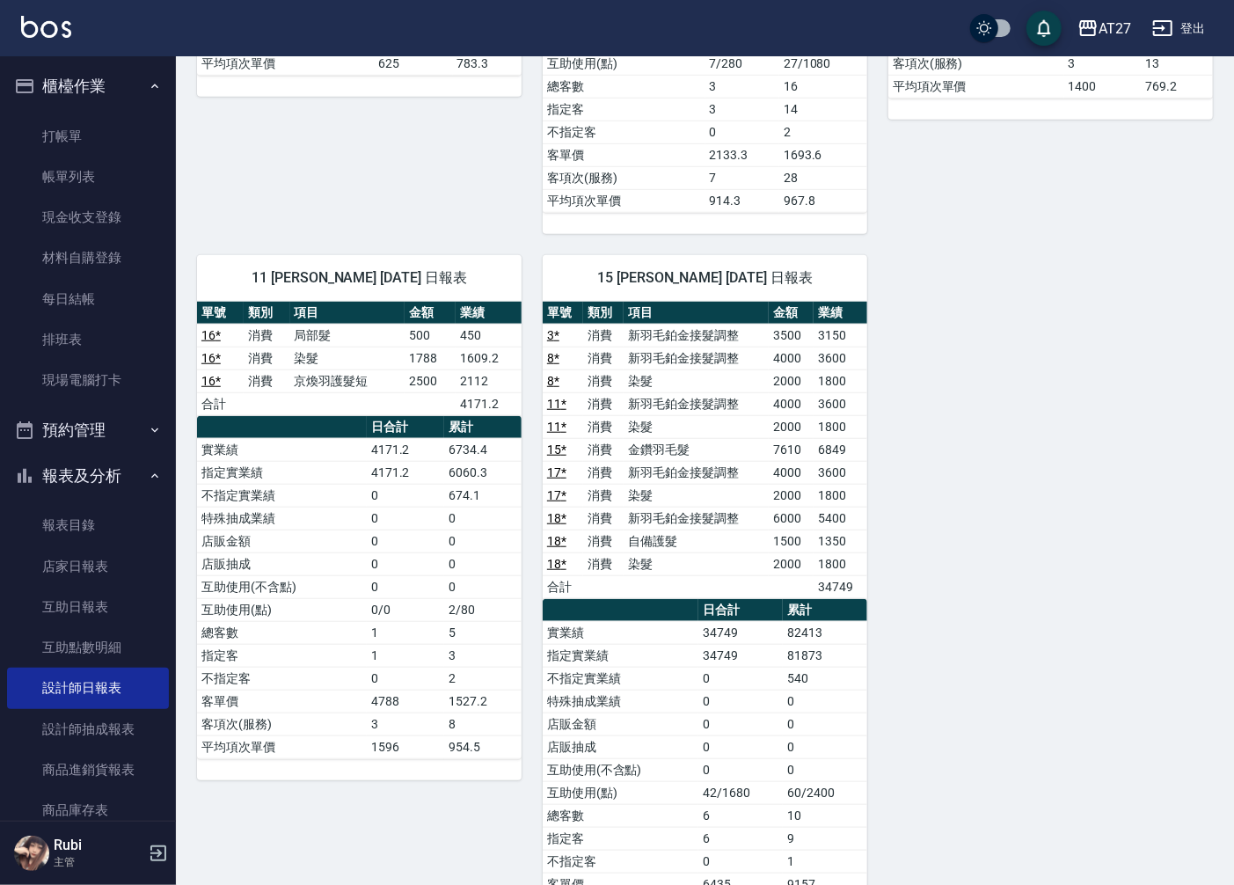
scroll to position [705, 0]
